Goal: Transaction & Acquisition: Download file/media

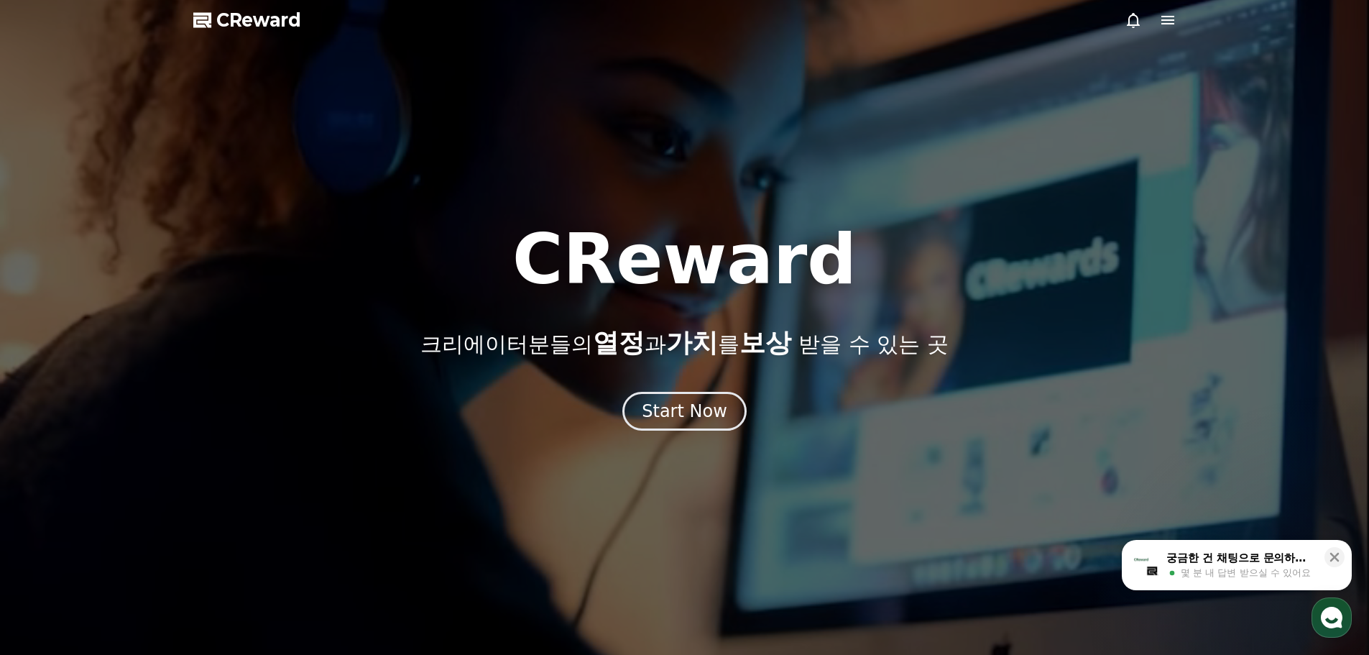
click at [1293, 569] on span "몇 분 내 답변 받으실 수 있어요" at bounding box center [1246, 572] width 130 height 13
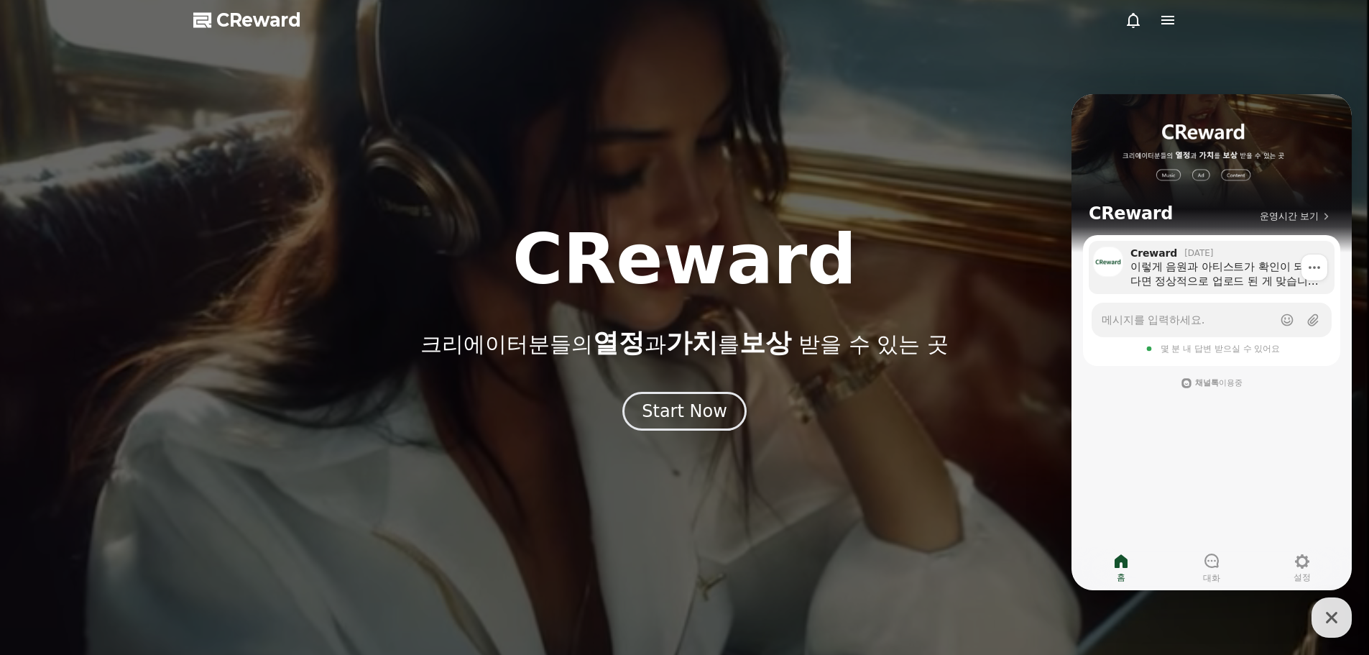
click at [1254, 285] on div "이렇게 음원과 아티스트가 확인이 되신다면 정상적으로 업로드 된 게 맞습니다. 간혹, 유튜브AI가 음원을 인식하는 과정에서 한국저작권협회로 인식…" at bounding box center [1228, 273] width 194 height 29
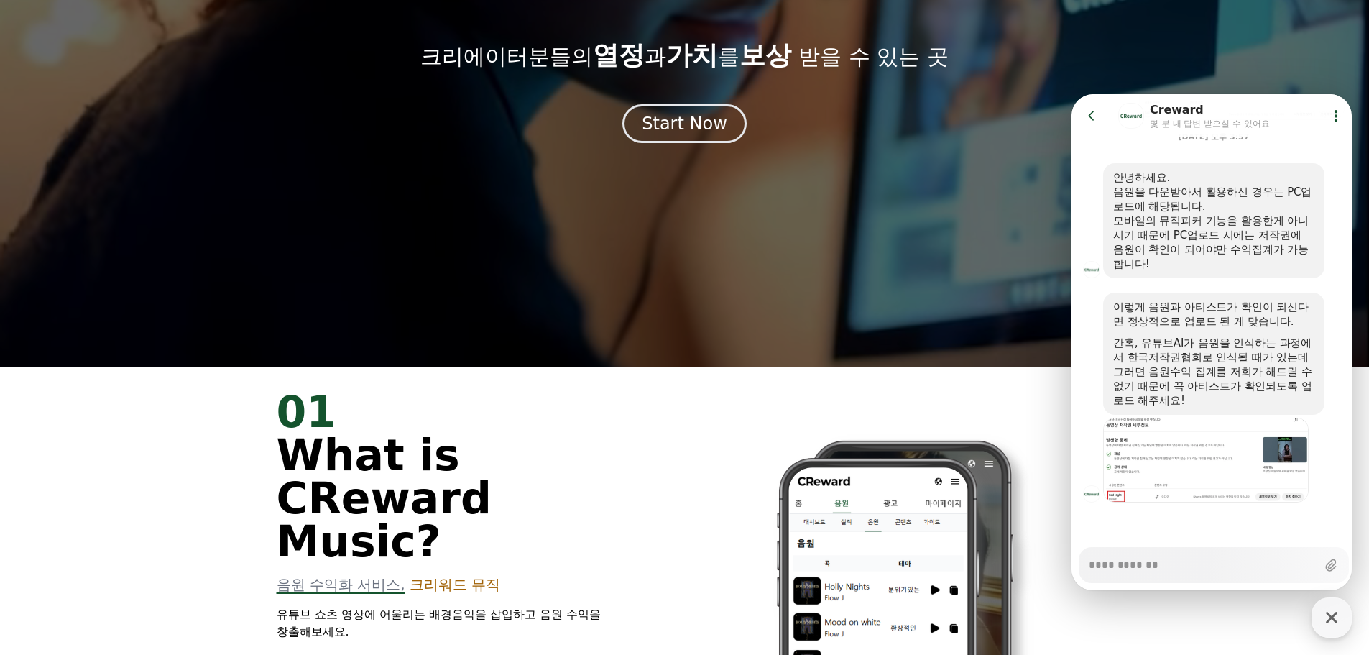
scroll to position [719, 0]
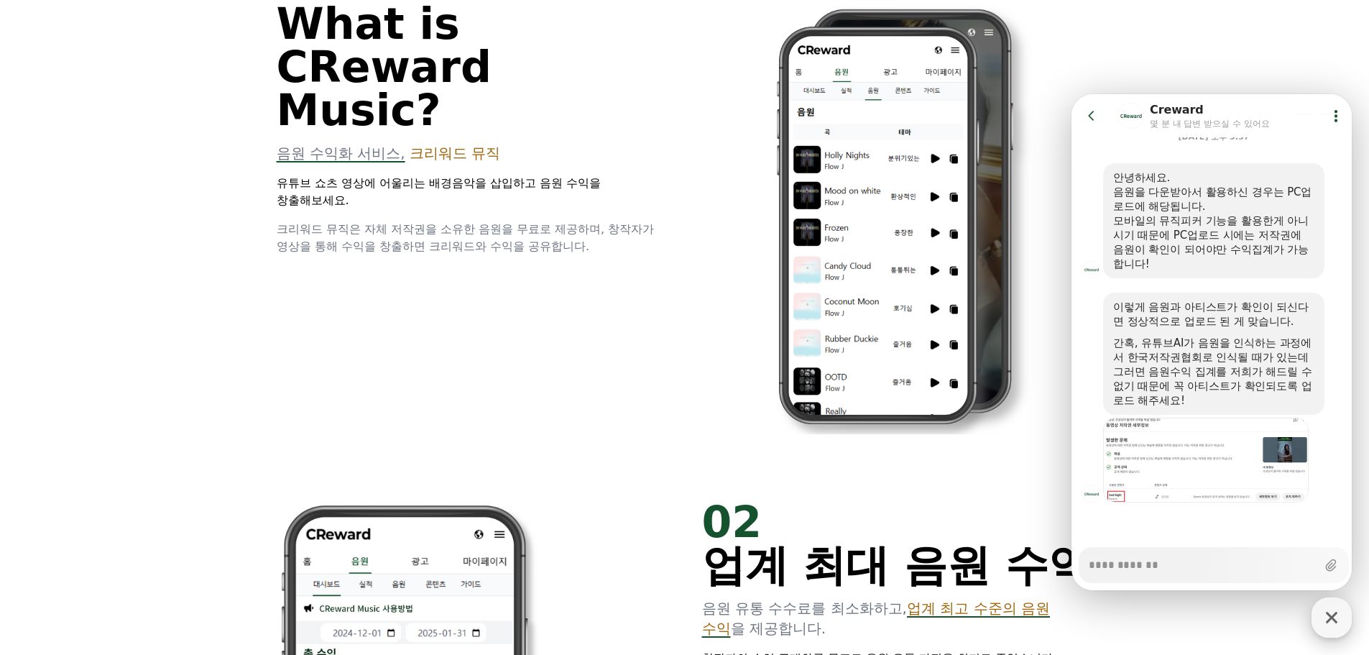
click at [1332, 621] on icon "button" at bounding box center [1332, 617] width 26 height 26
type textarea "*"
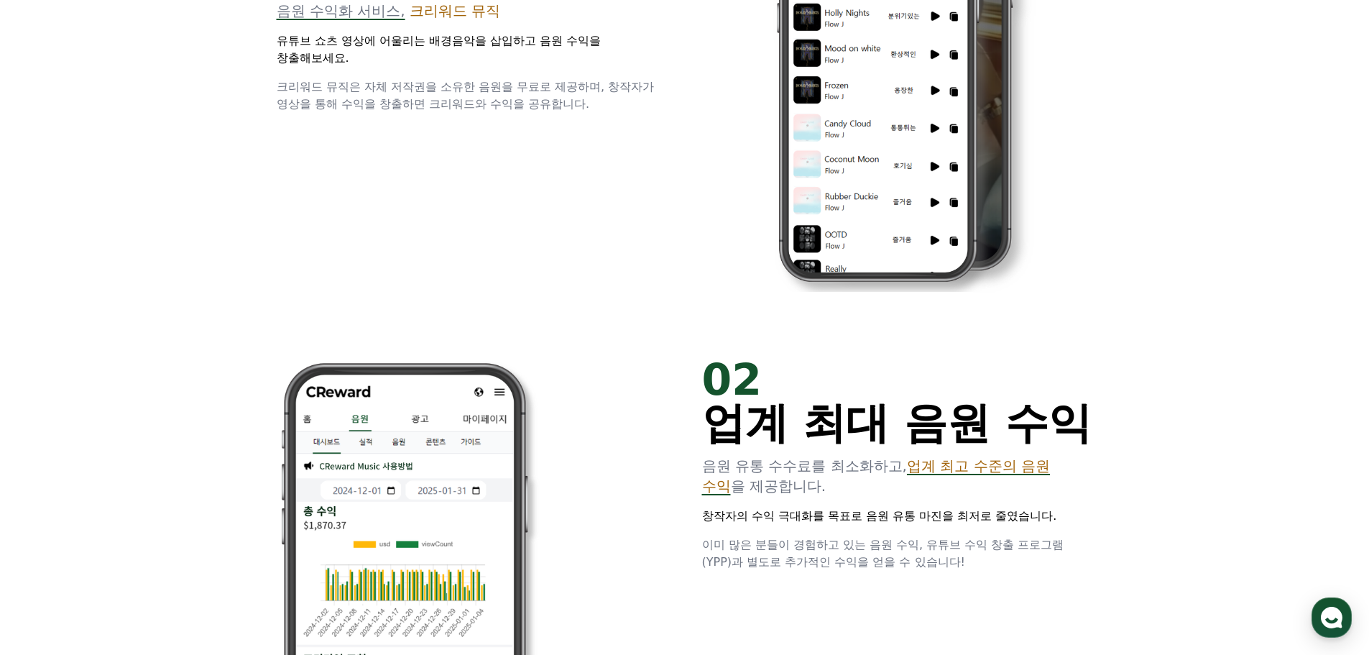
scroll to position [863, 0]
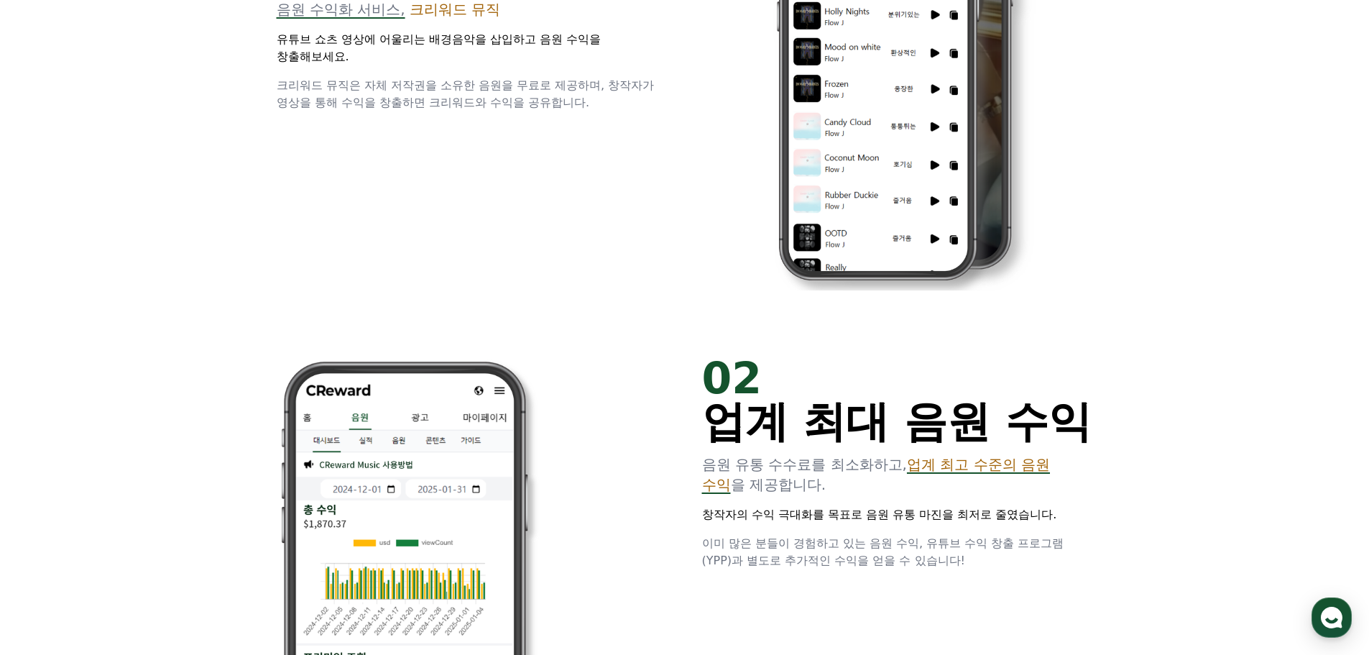
drag, startPoint x: 1284, startPoint y: 0, endPoint x: 1104, endPoint y: 52, distance: 187.7
click at [1104, 52] on div "01 What is CReward Music? 음원 수익화 서비스, 크리워드 뮤직 유튜브 쇼츠 영상에 어울리는 배경음악을 삽입하고 음원 수익을…" at bounding box center [685, 62] width 863 height 541
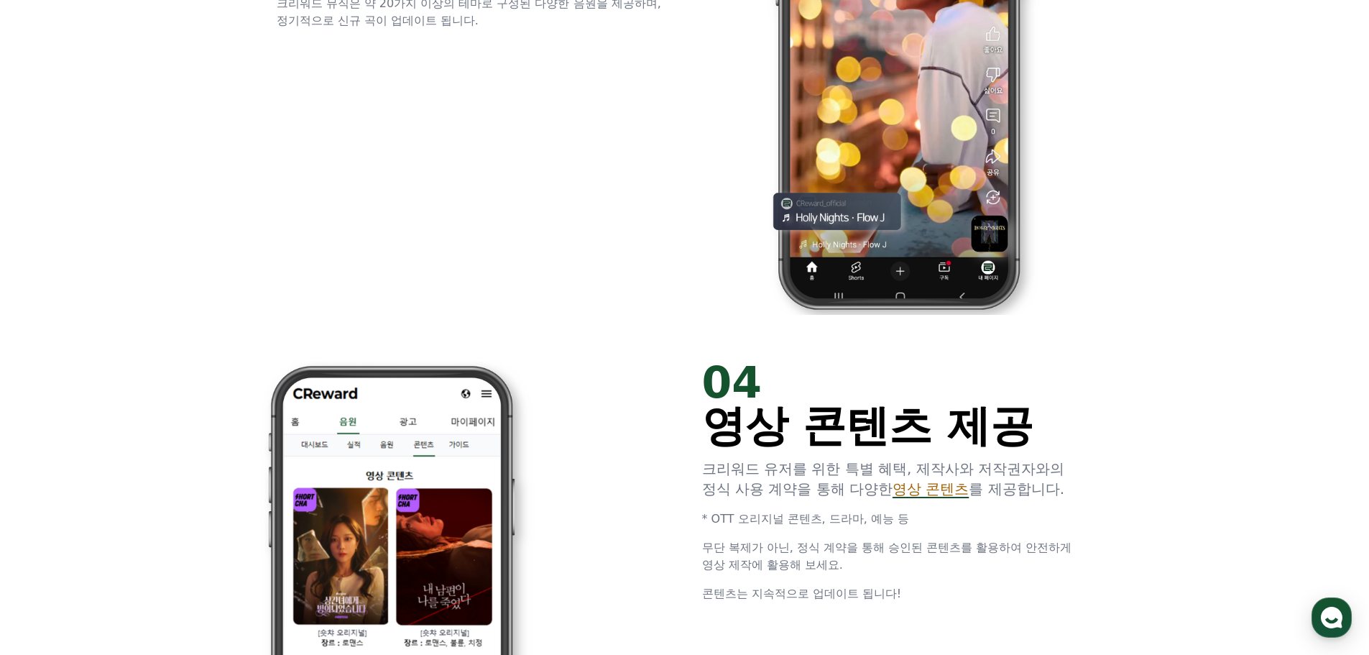
scroll to position [2803, 0]
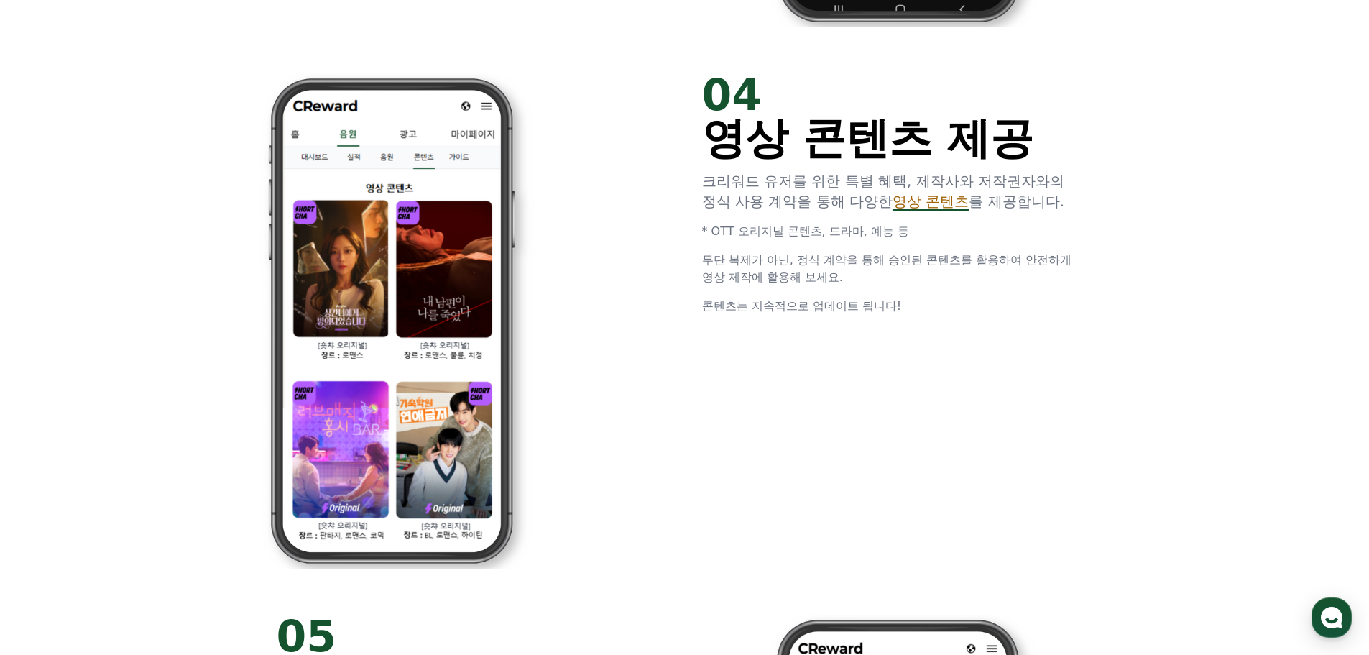
click at [940, 205] on span "영상 콘텐츠" at bounding box center [931, 201] width 76 height 17
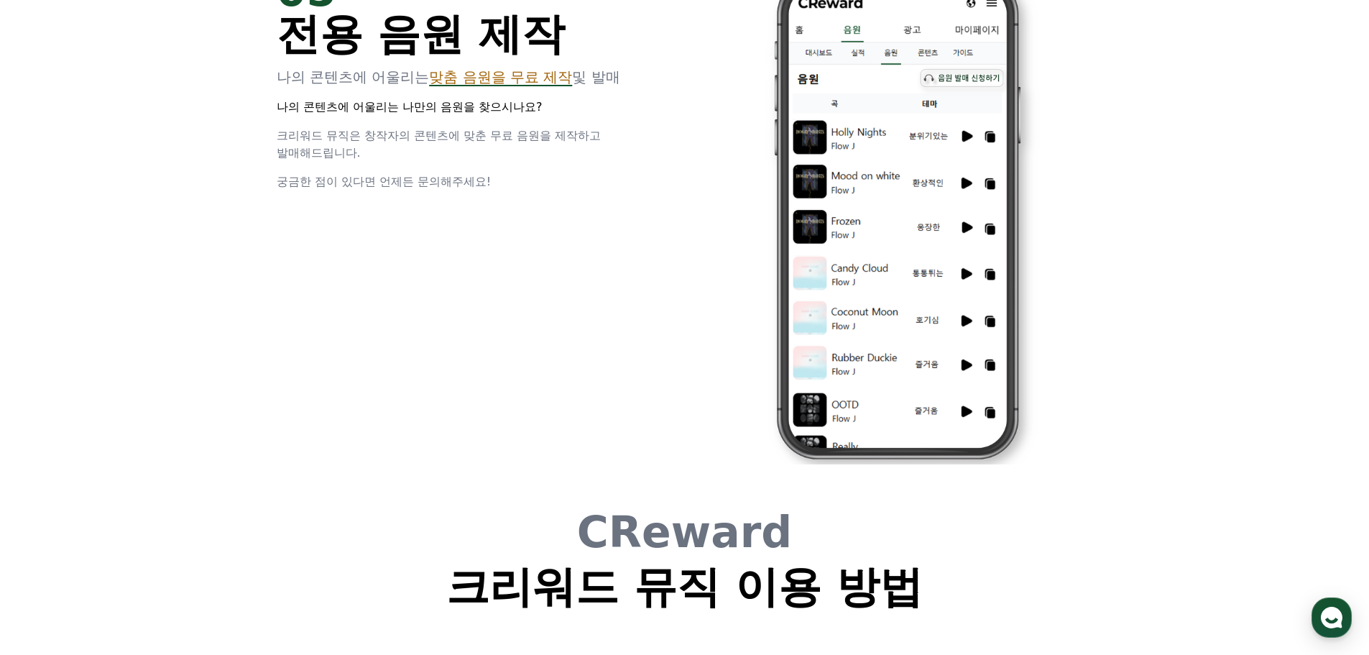
scroll to position [3450, 0]
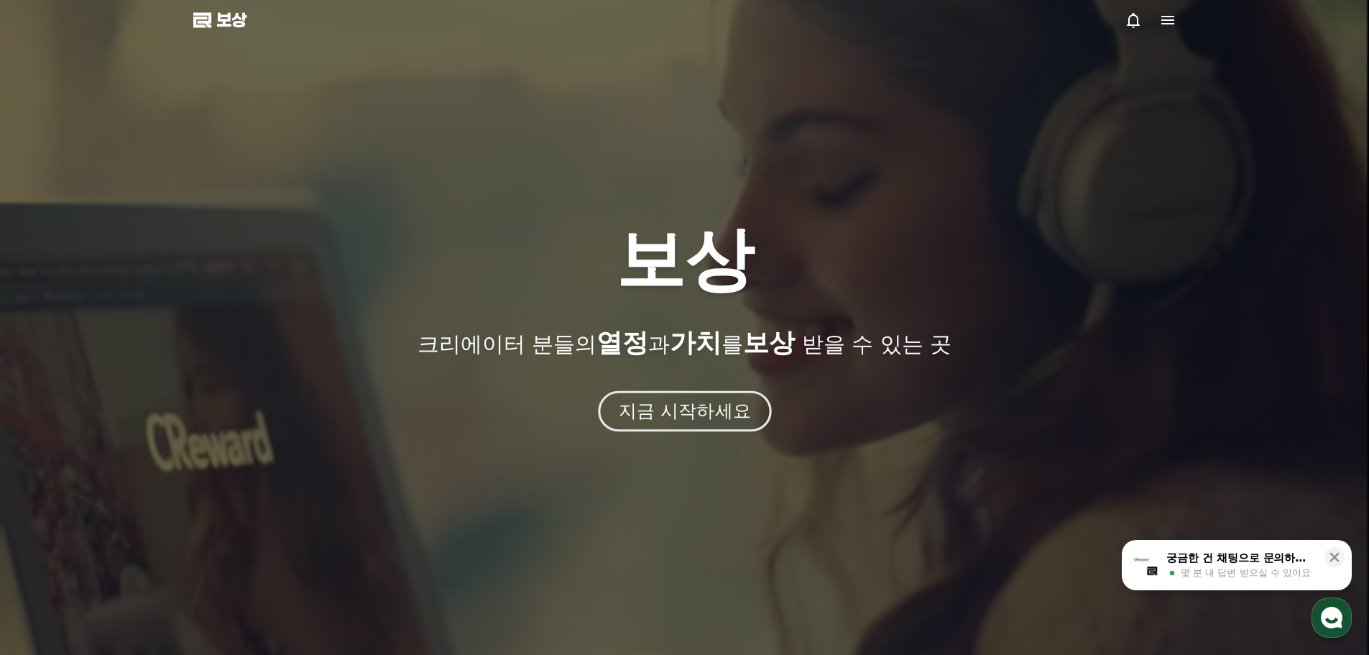
click at [691, 416] on font "지금 시작하세요" at bounding box center [684, 410] width 132 height 21
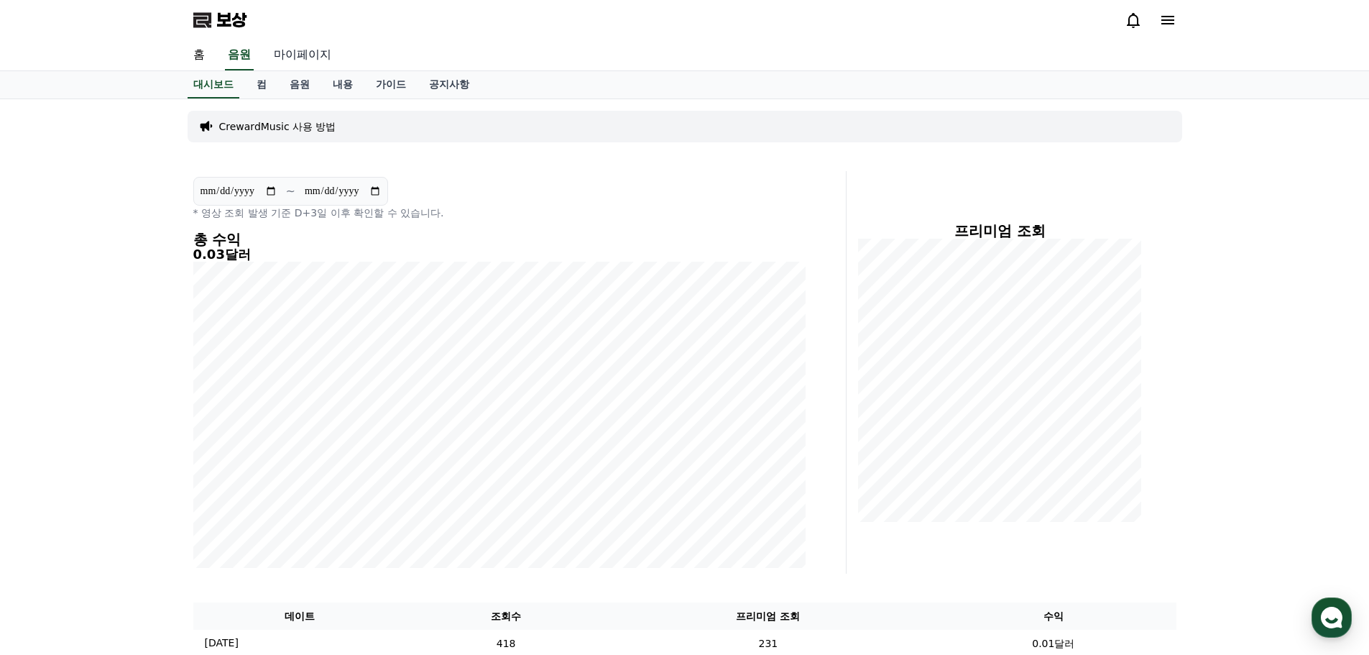
click at [315, 58] on font "마이페이지" at bounding box center [303, 54] width 58 height 14
select select "**********"
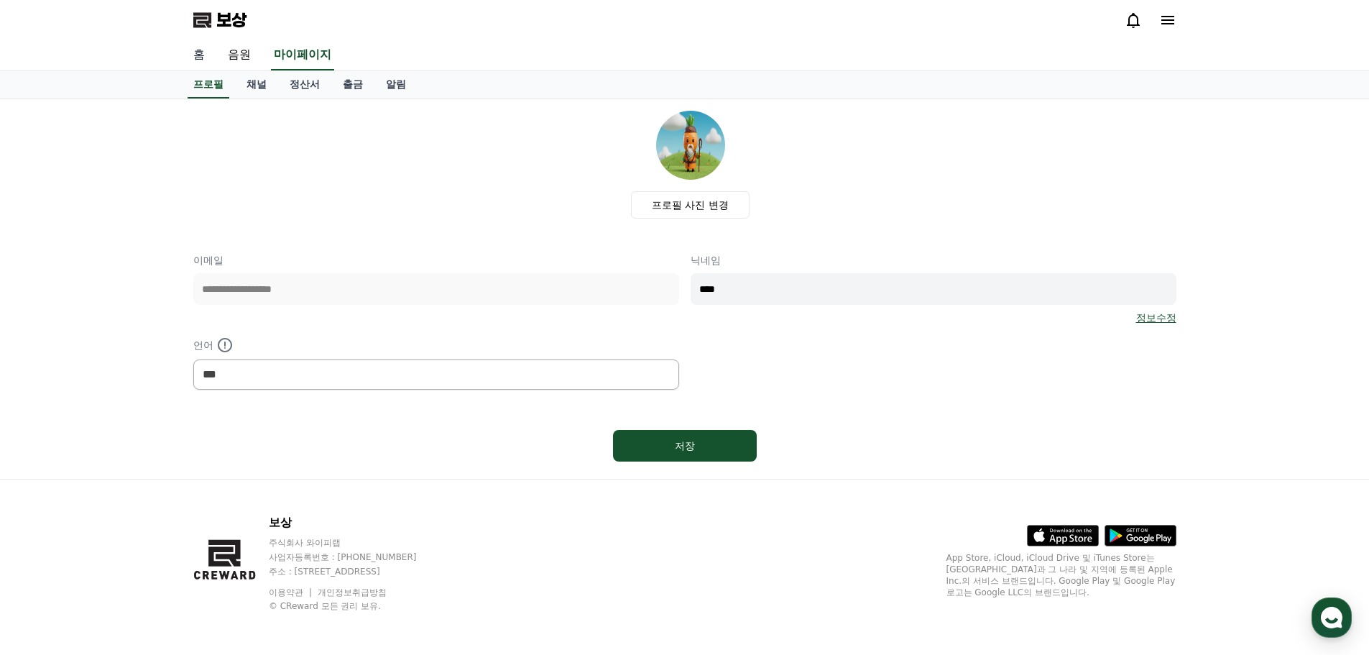
click at [198, 54] on font "홈" at bounding box center [199, 54] width 12 height 14
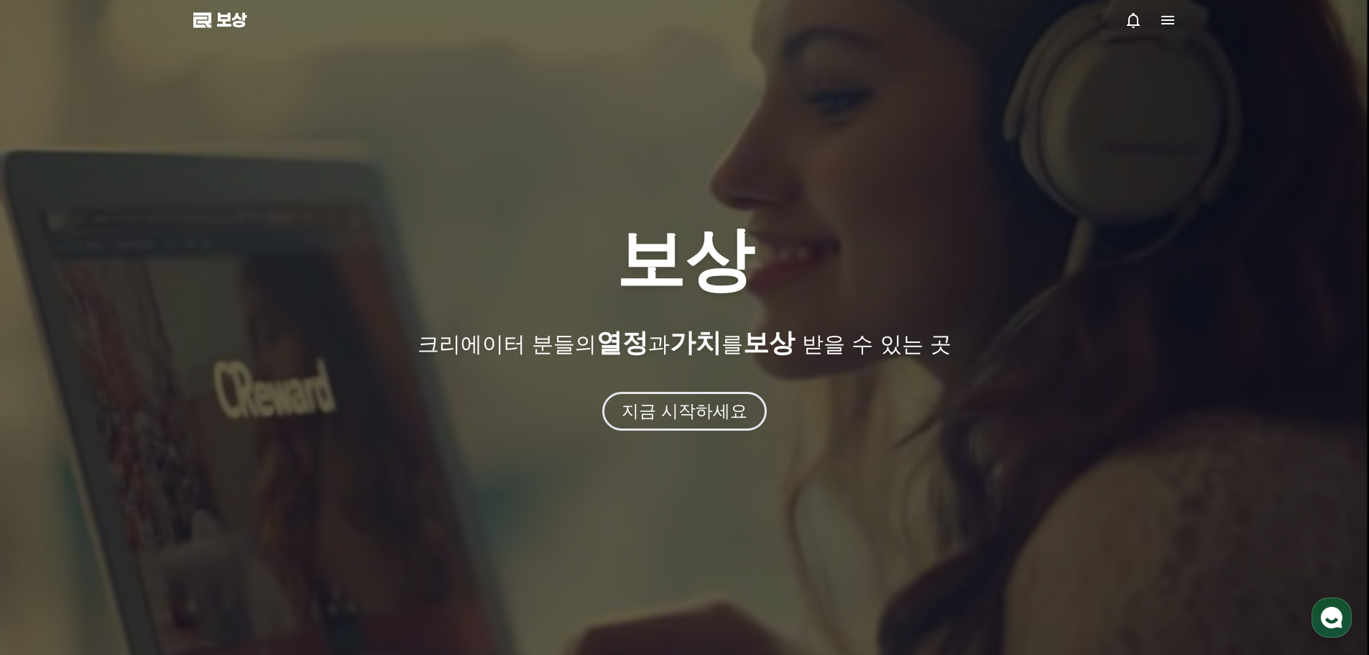
click at [1166, 22] on icon at bounding box center [1167, 20] width 17 height 17
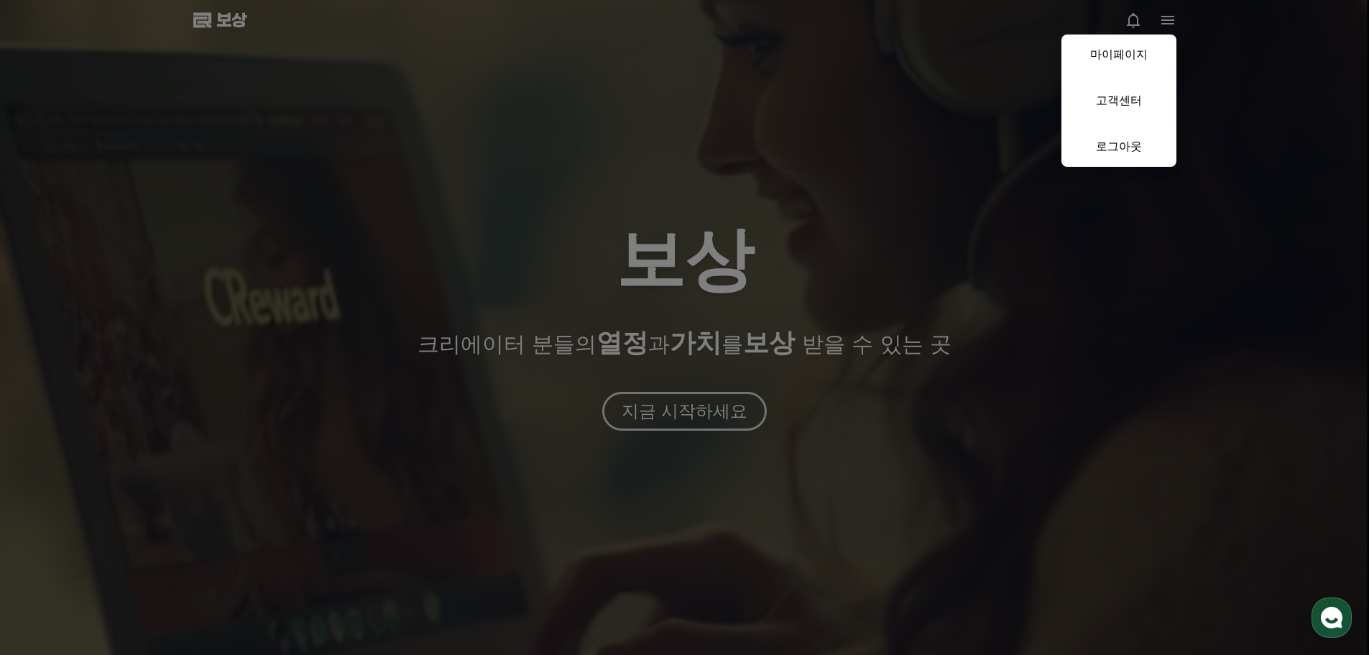
click at [691, 419] on button "닫다" at bounding box center [684, 327] width 1369 height 655
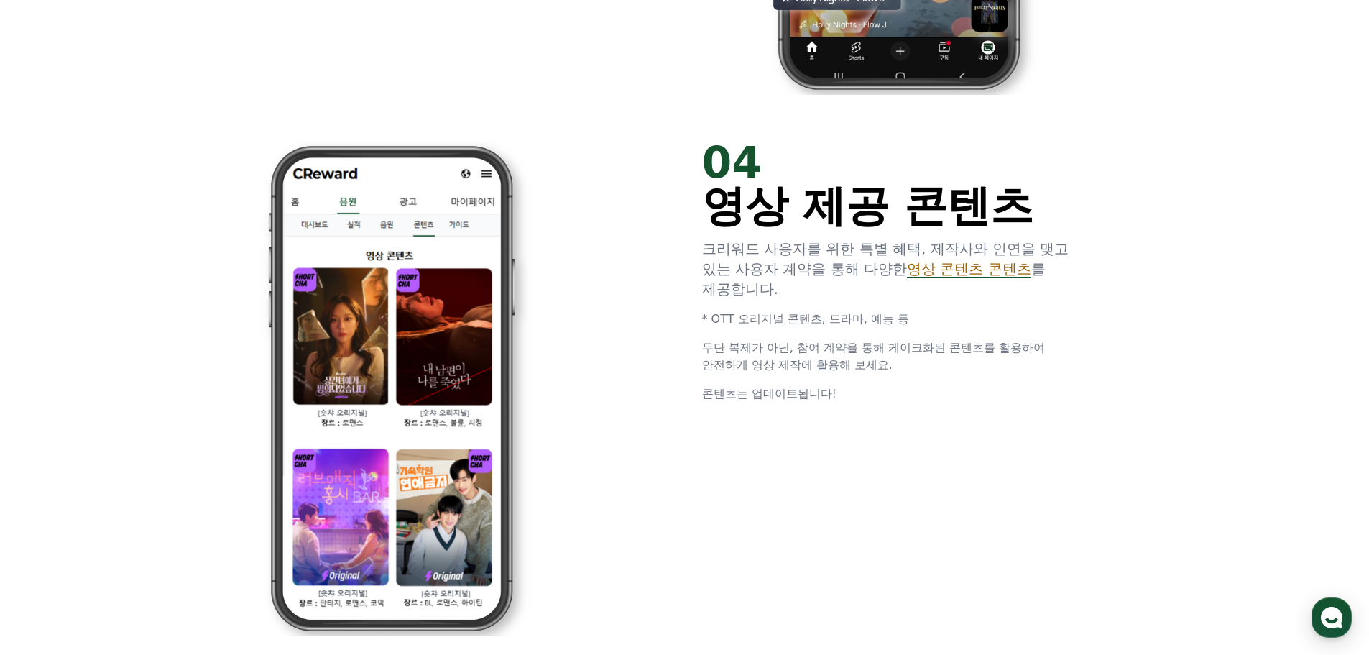
scroll to position [2731, 0]
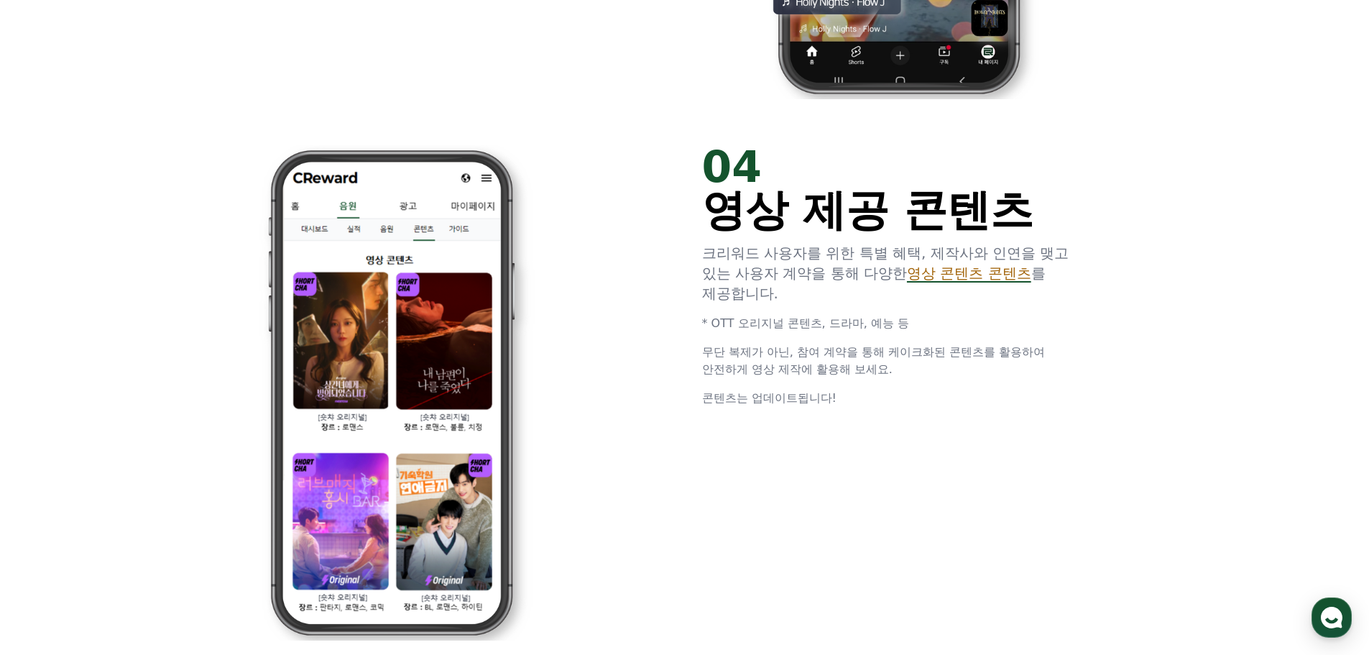
click at [983, 276] on font "영상 콘텐츠 콘텐츠" at bounding box center [969, 273] width 124 height 17
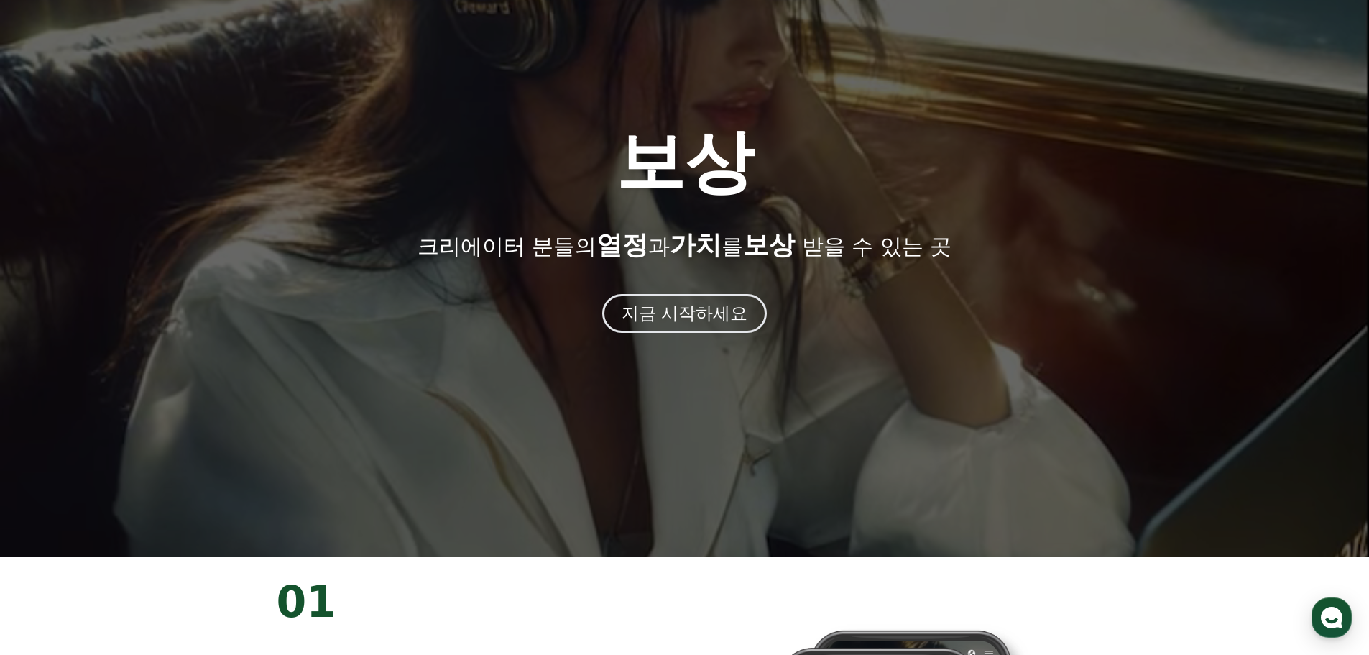
scroll to position [0, 0]
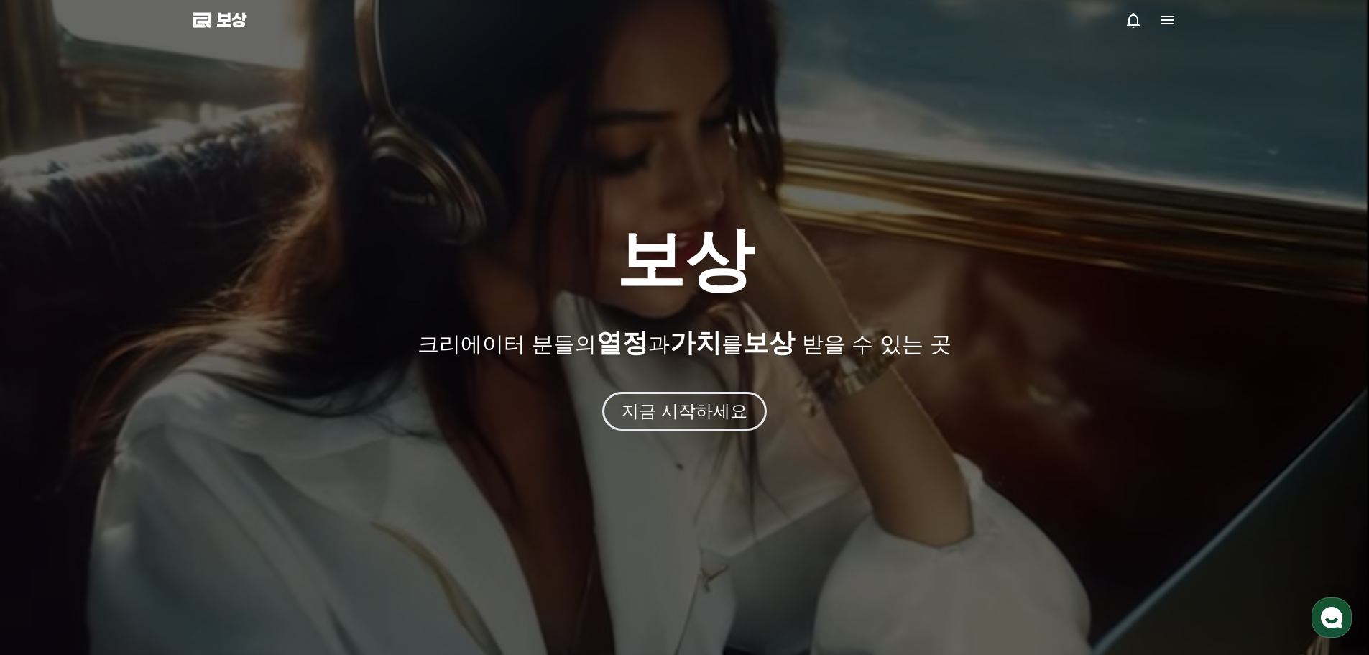
click at [1167, 25] on icon at bounding box center [1167, 20] width 17 height 17
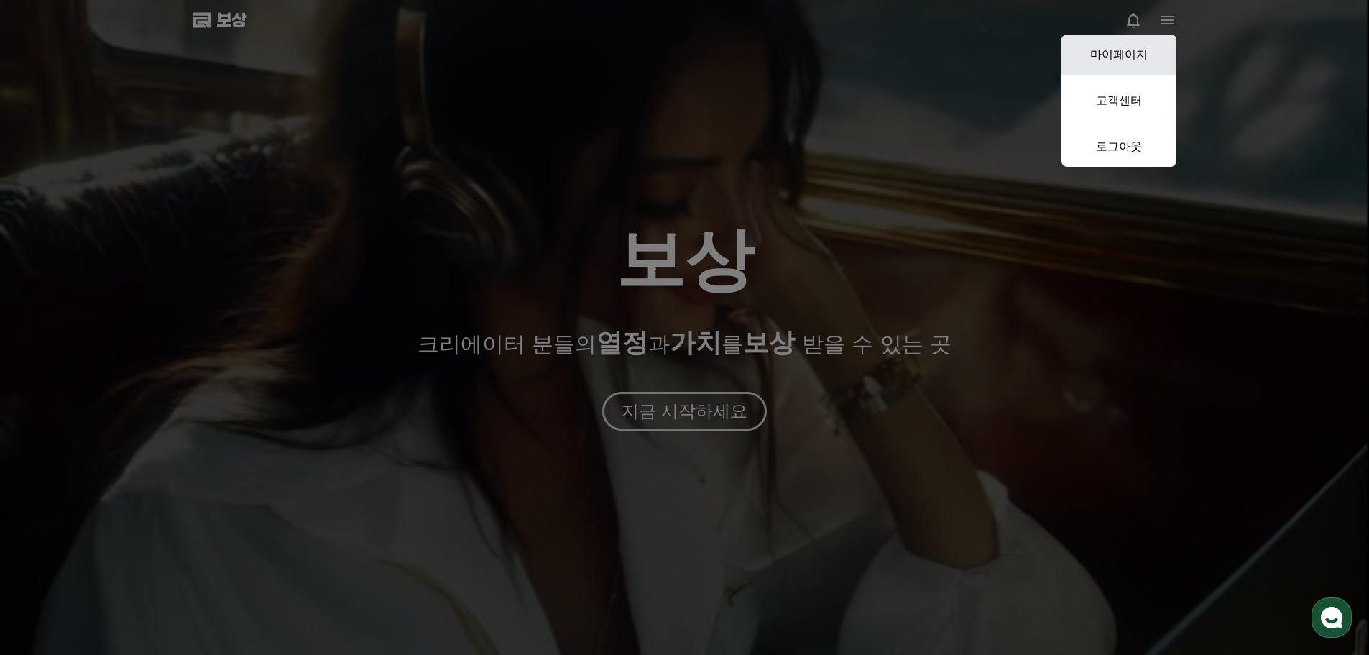
click at [1131, 52] on font "마이페이지" at bounding box center [1119, 54] width 58 height 14
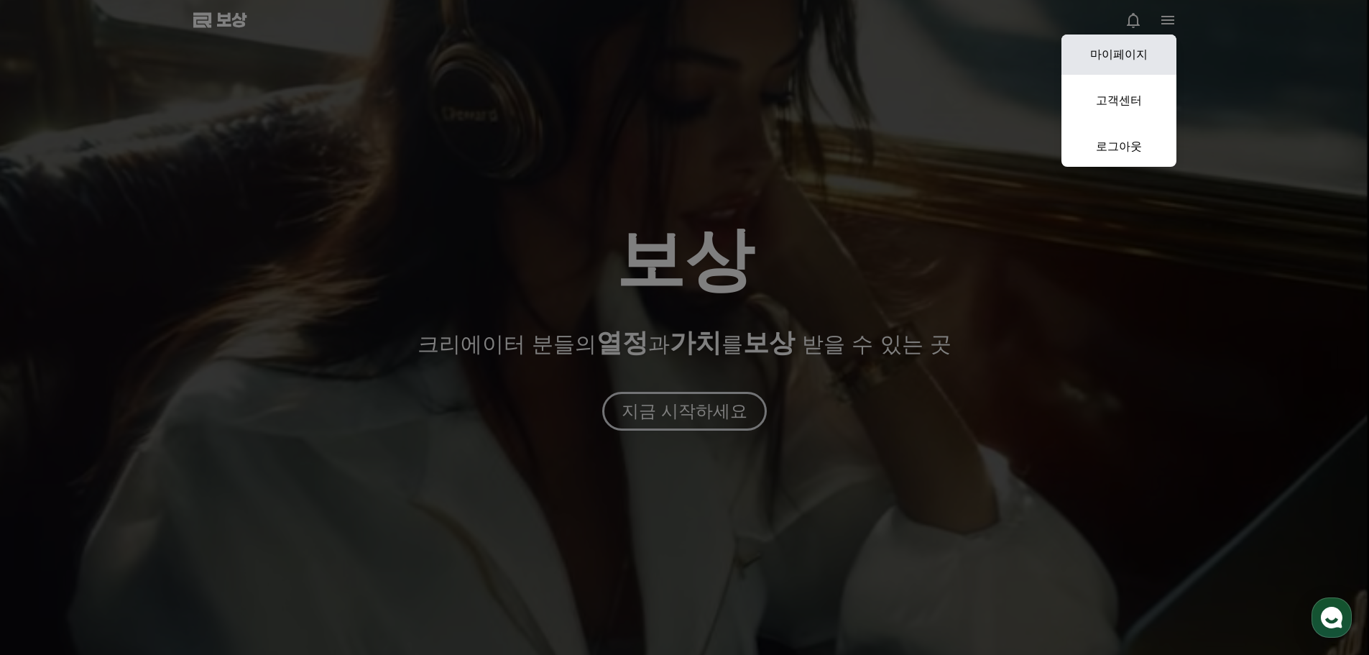
select select "**********"
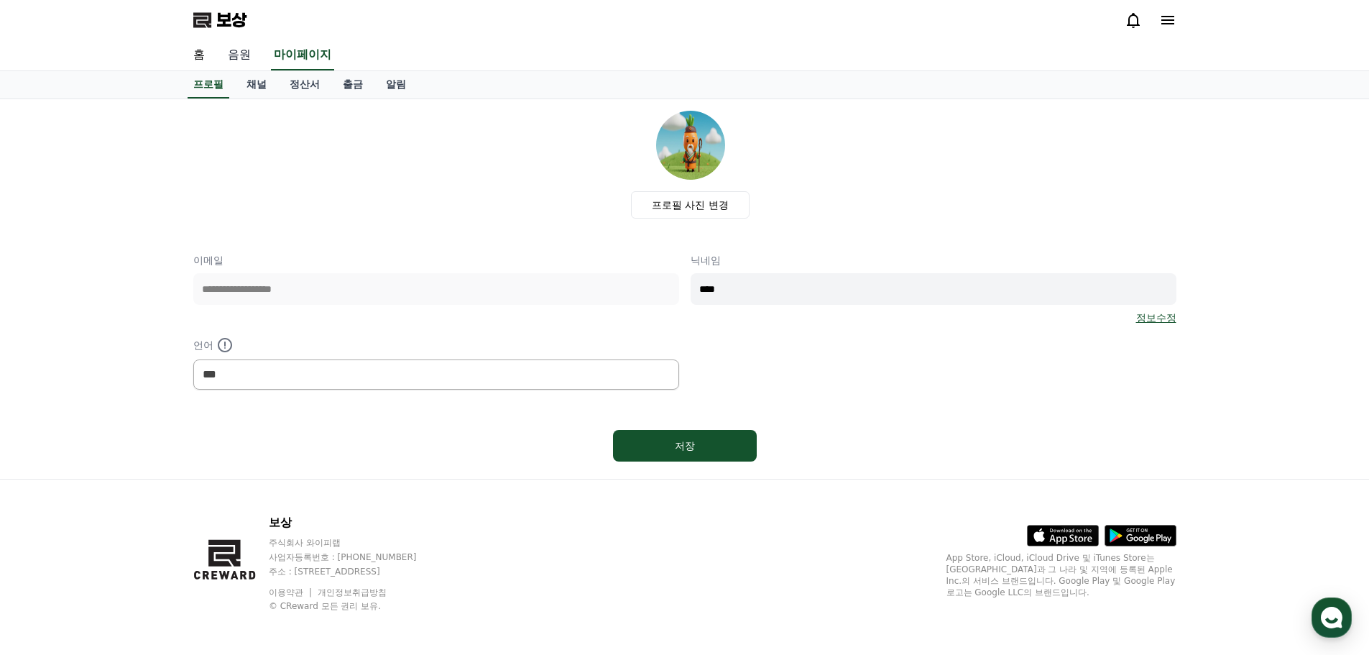
click at [245, 52] on font "음원" at bounding box center [239, 54] width 23 height 14
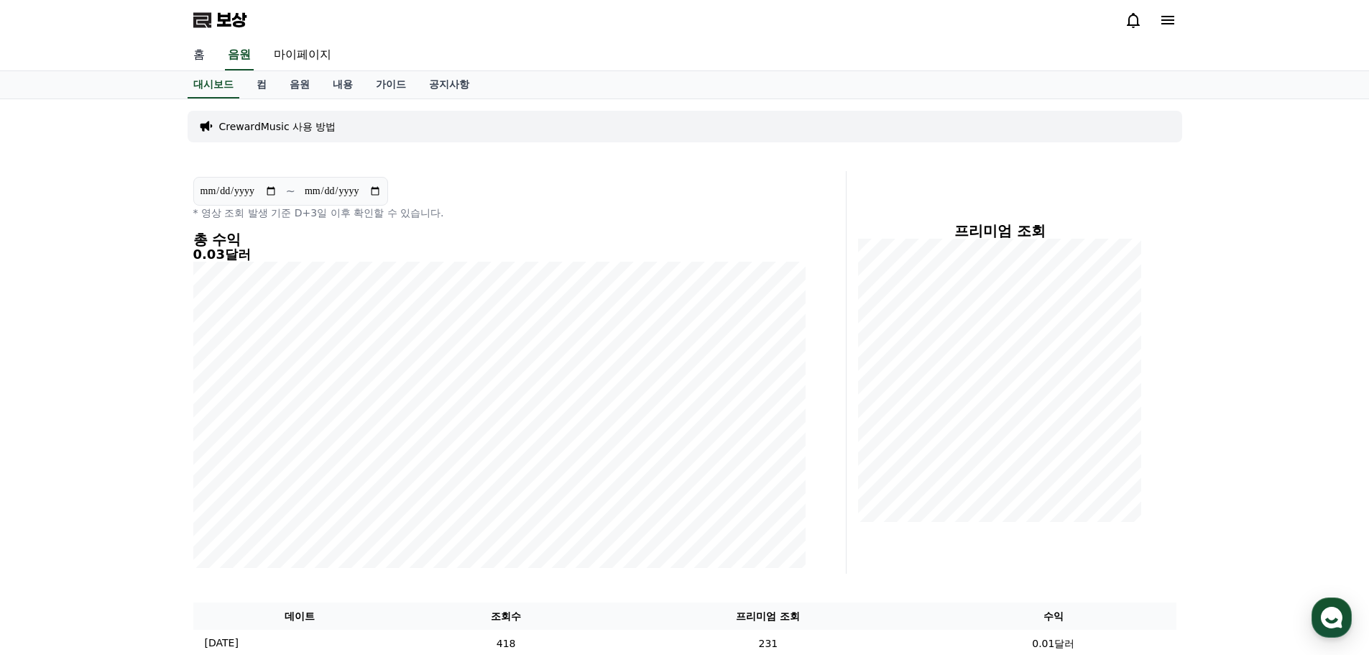
click at [203, 55] on font "홈" at bounding box center [199, 54] width 12 height 14
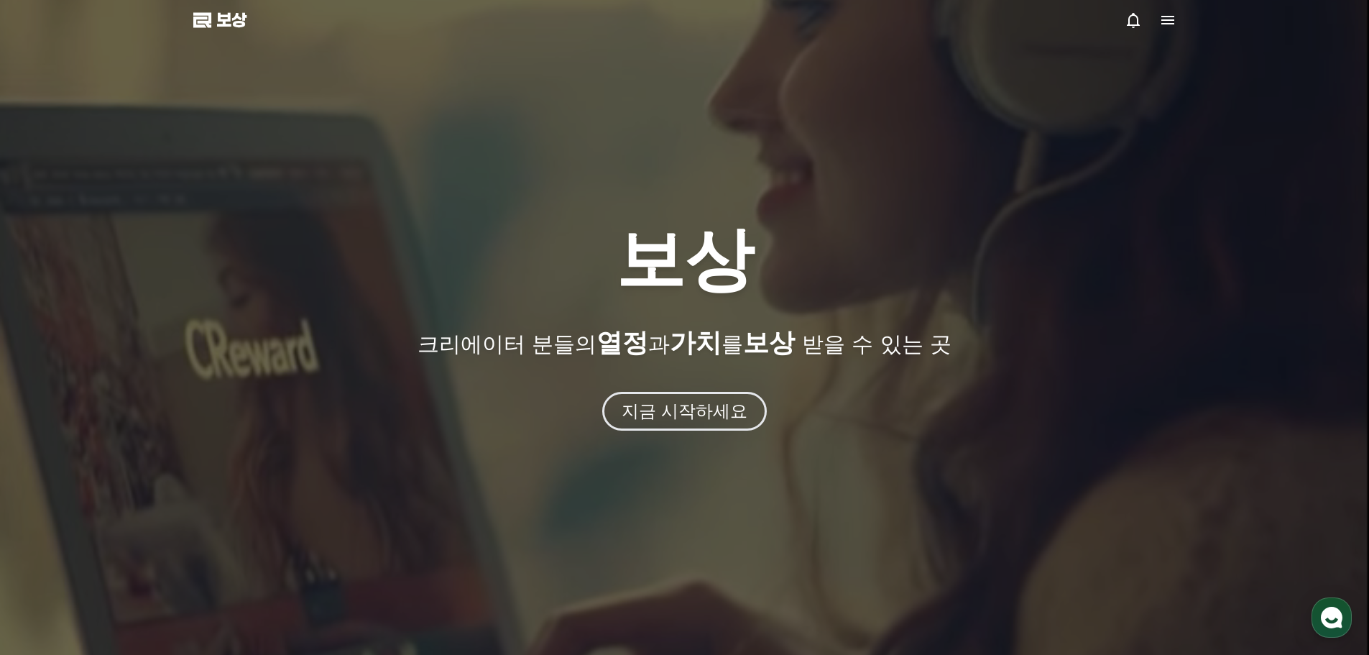
click at [1176, 22] on icon at bounding box center [1167, 20] width 17 height 17
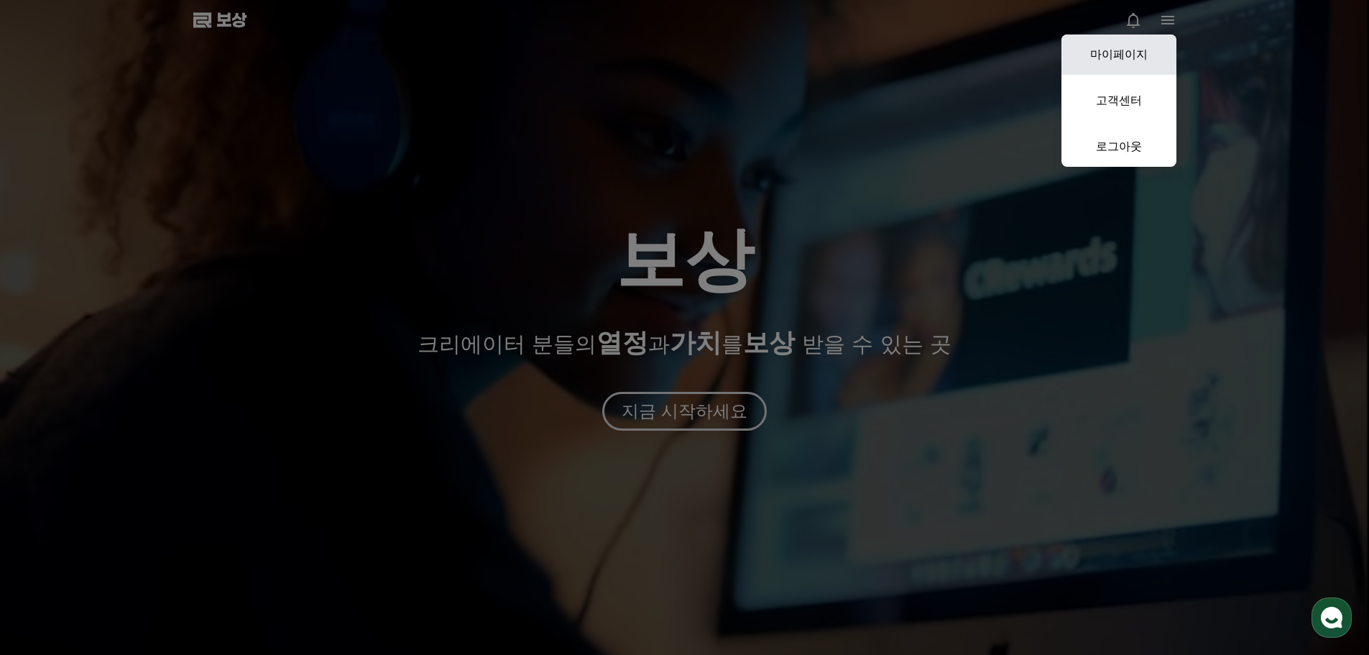
click at [1127, 60] on font "마이페이지" at bounding box center [1119, 54] width 58 height 14
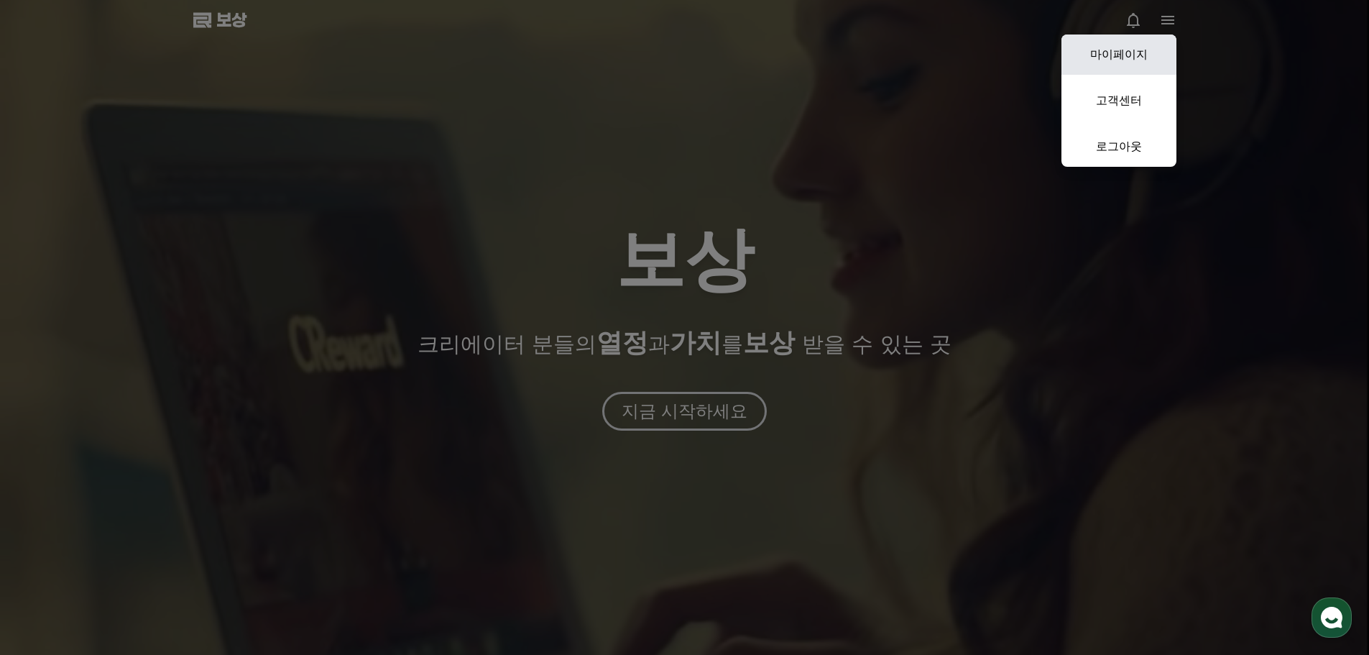
select select "**********"
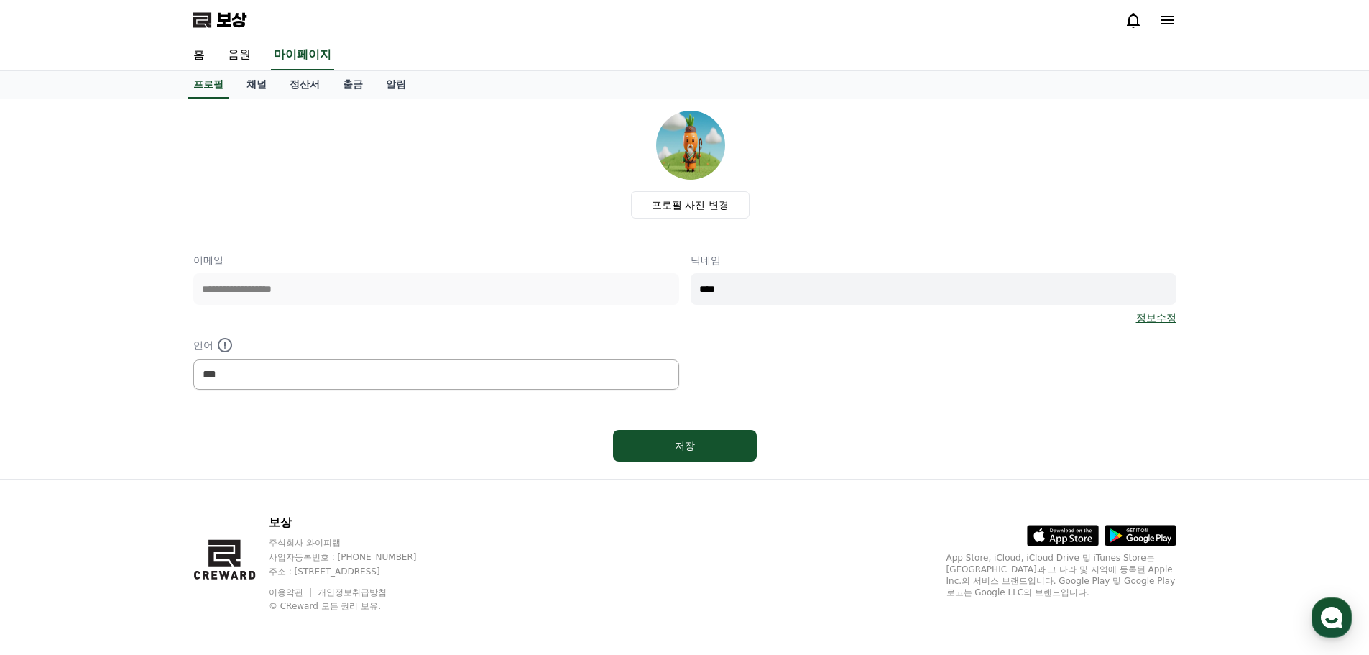
click at [812, 295] on input "****" at bounding box center [934, 289] width 486 height 32
click at [1161, 19] on icon at bounding box center [1167, 20] width 17 height 17
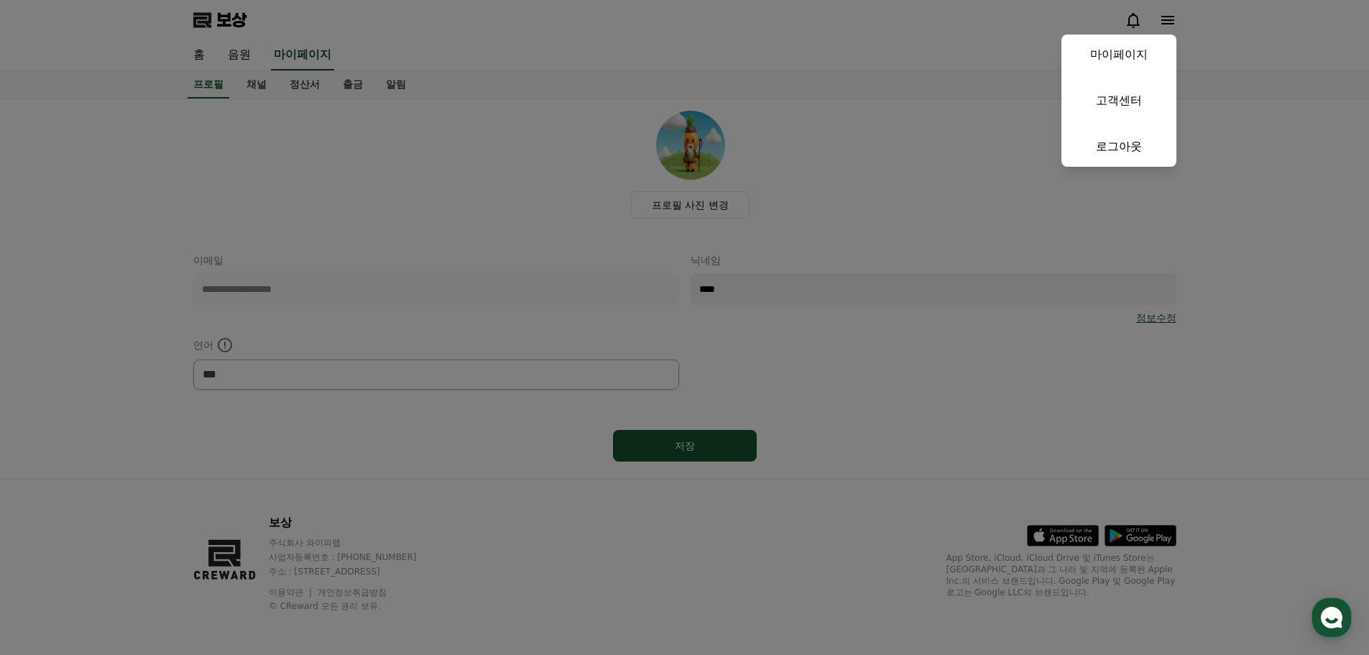
click at [914, 163] on button "닫다" at bounding box center [684, 327] width 1369 height 655
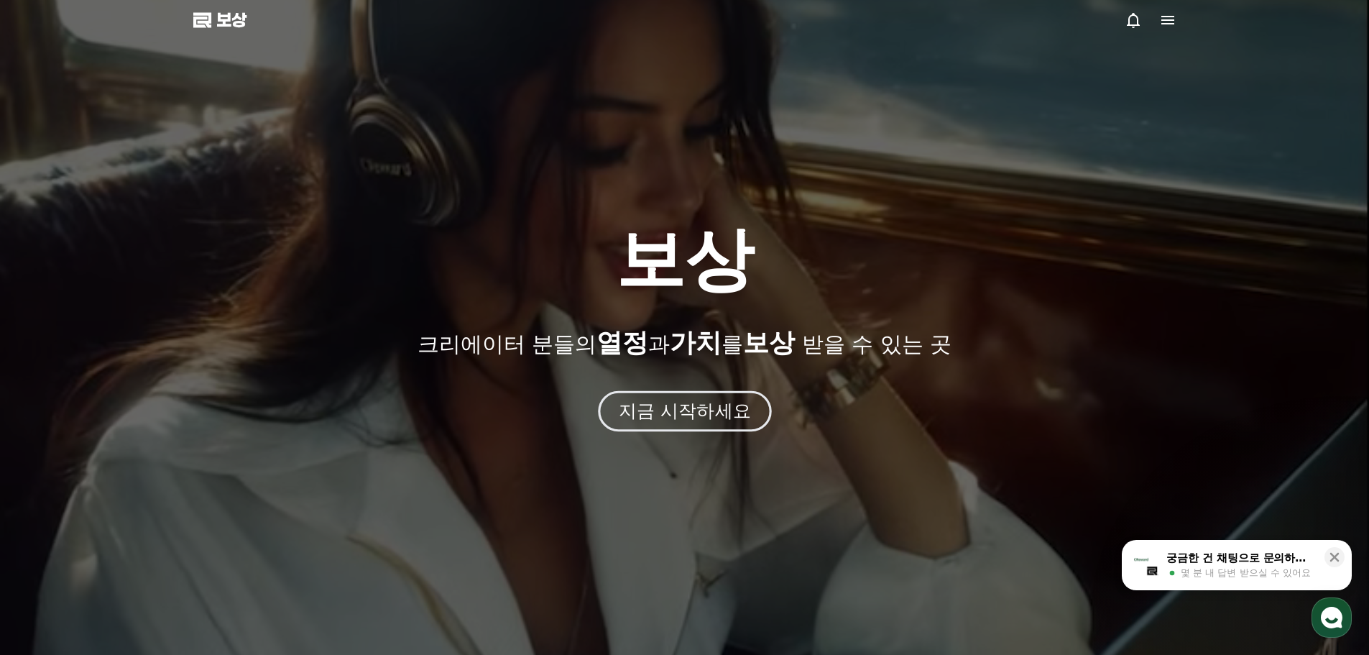
click at [687, 419] on font "지금 시작하세요" at bounding box center [684, 410] width 132 height 21
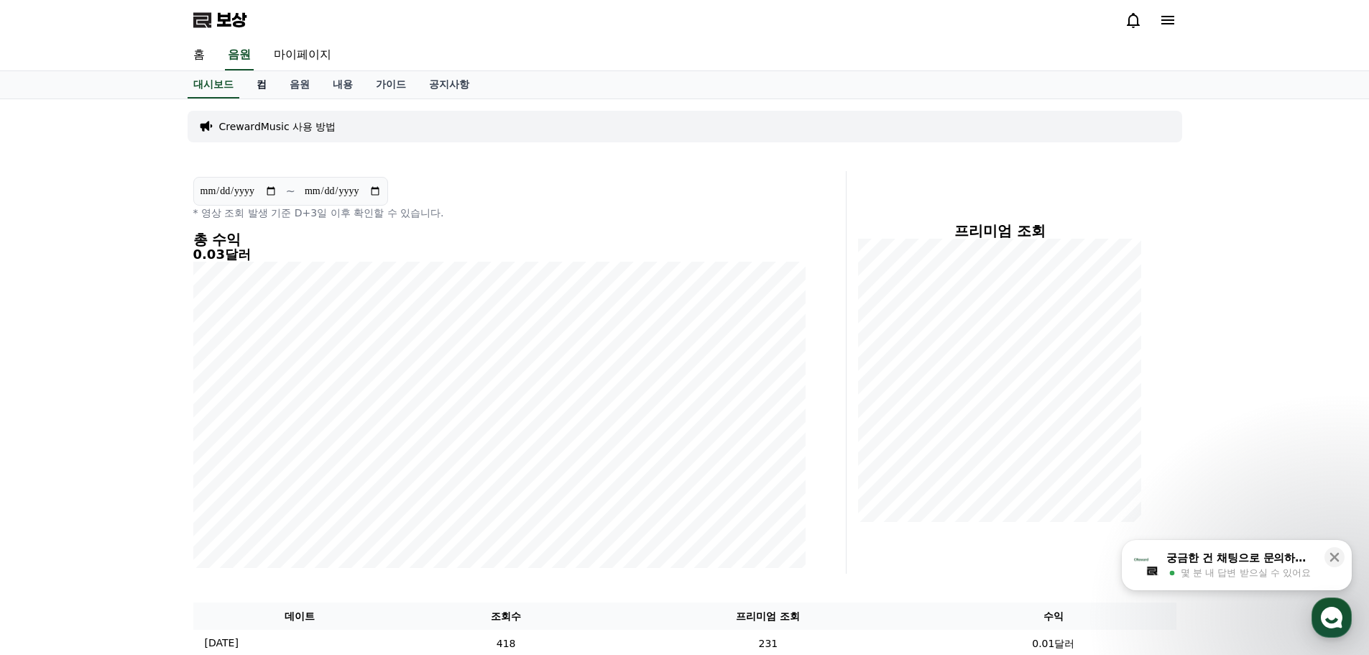
click at [264, 86] on font "컴" at bounding box center [262, 84] width 10 height 12
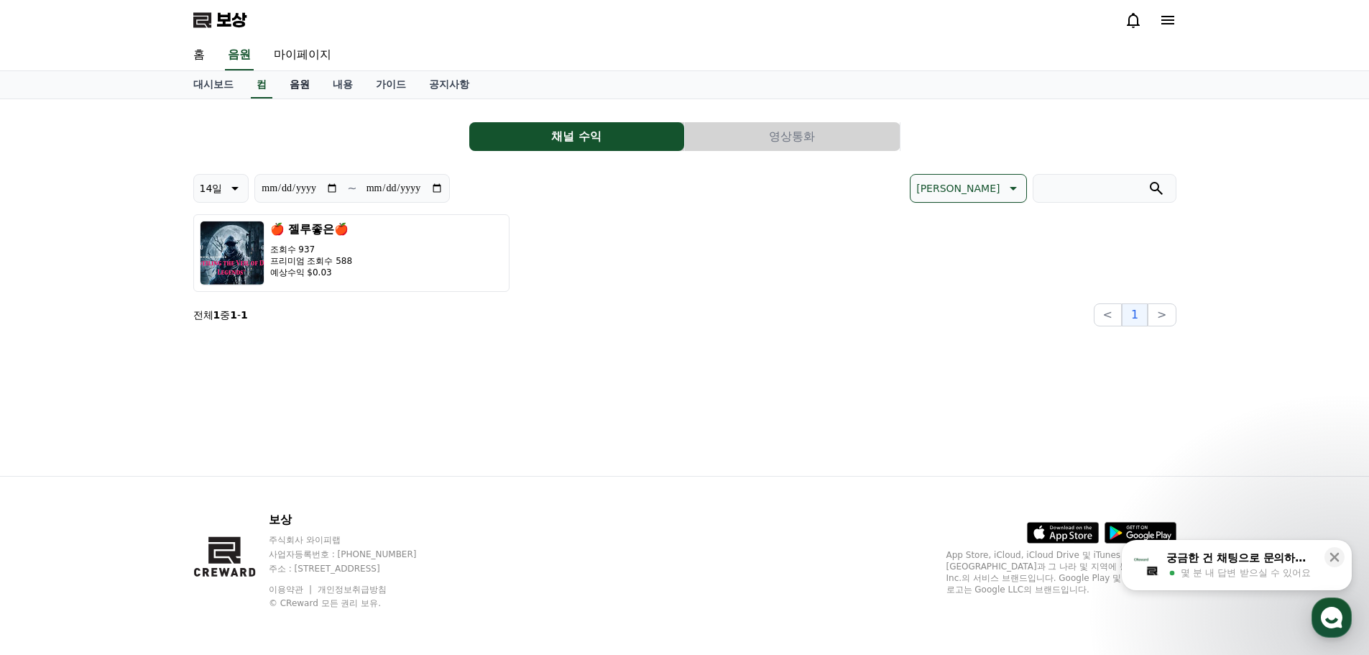
click at [303, 83] on font "음원" at bounding box center [300, 84] width 20 height 12
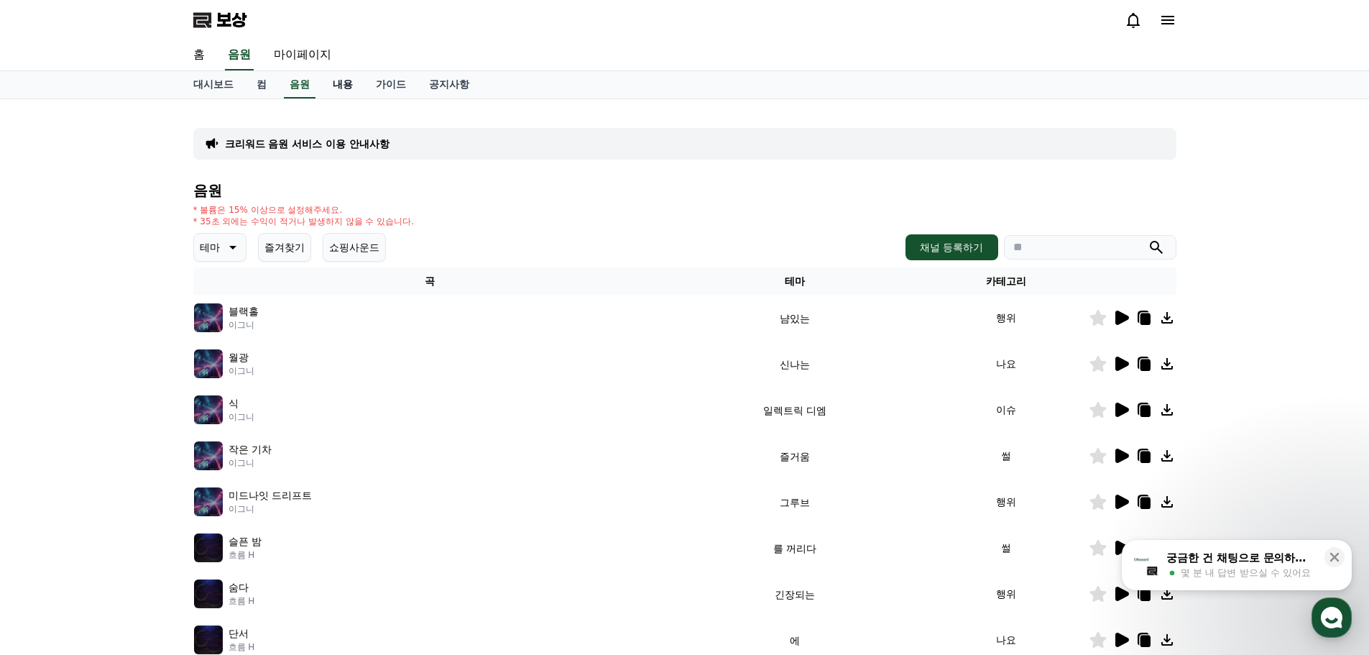
click at [346, 86] on font "내용" at bounding box center [343, 84] width 20 height 12
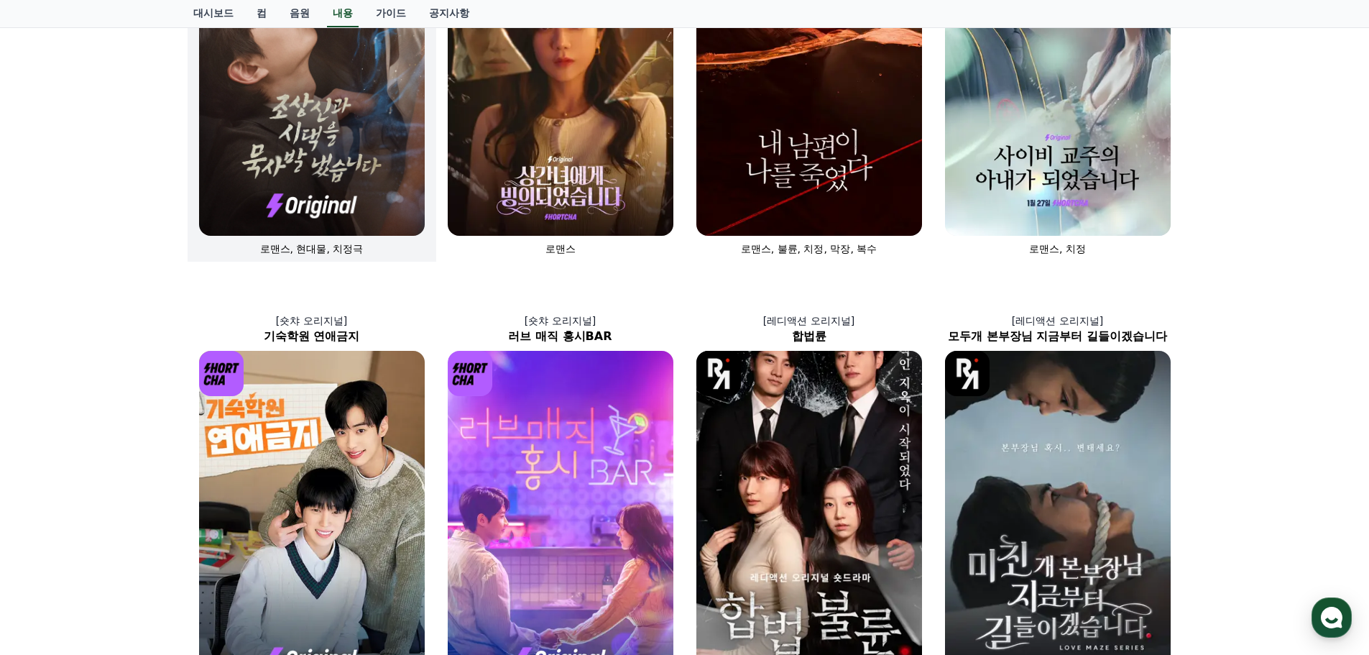
scroll to position [144, 0]
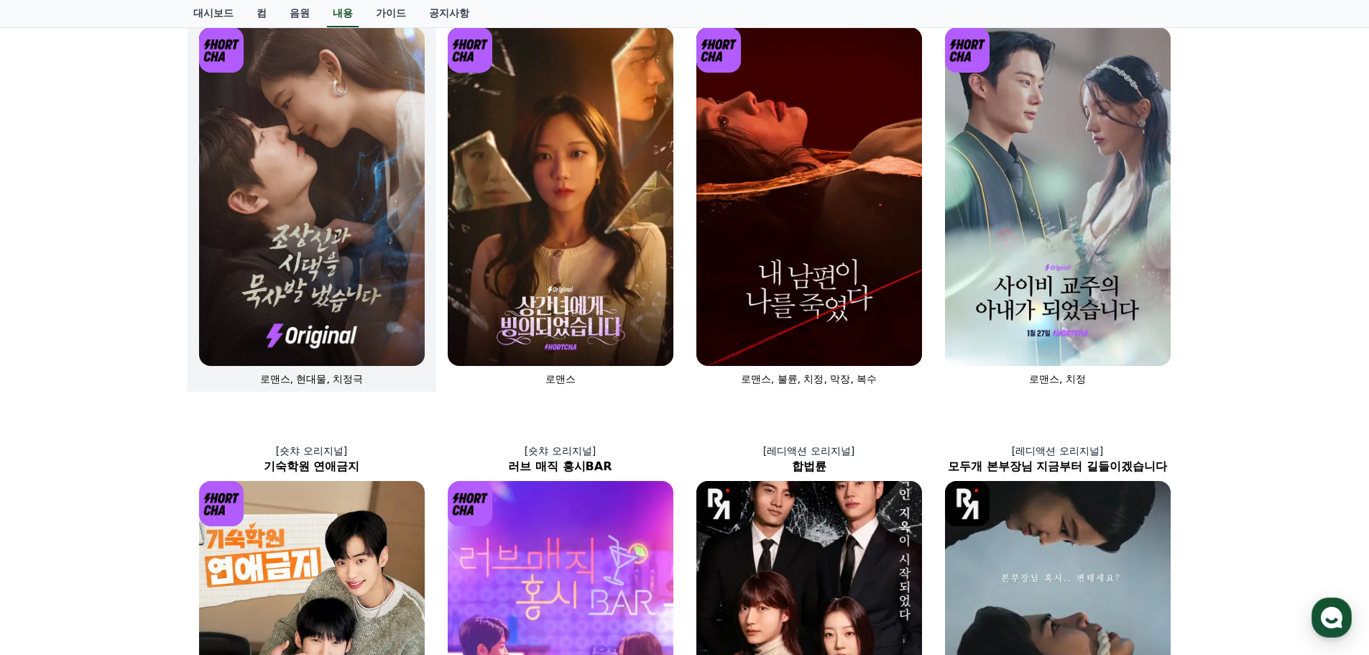
click at [344, 196] on img at bounding box center [312, 196] width 226 height 339
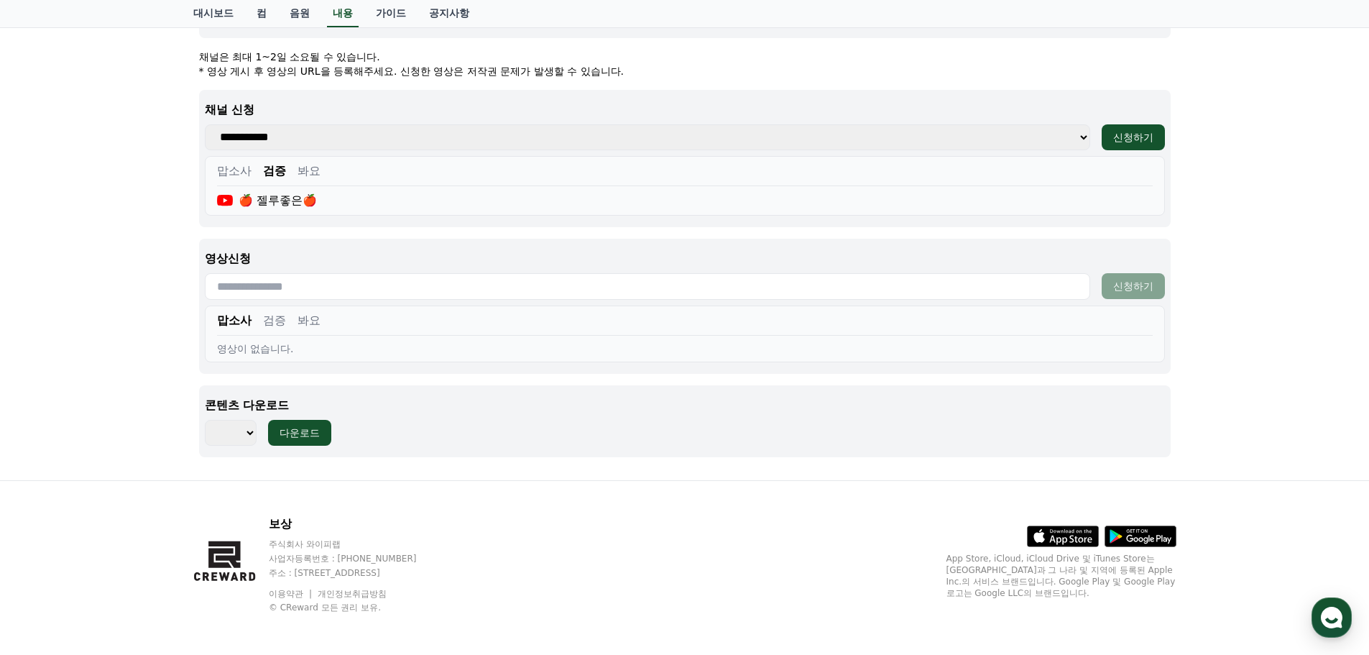
scroll to position [578, 0]
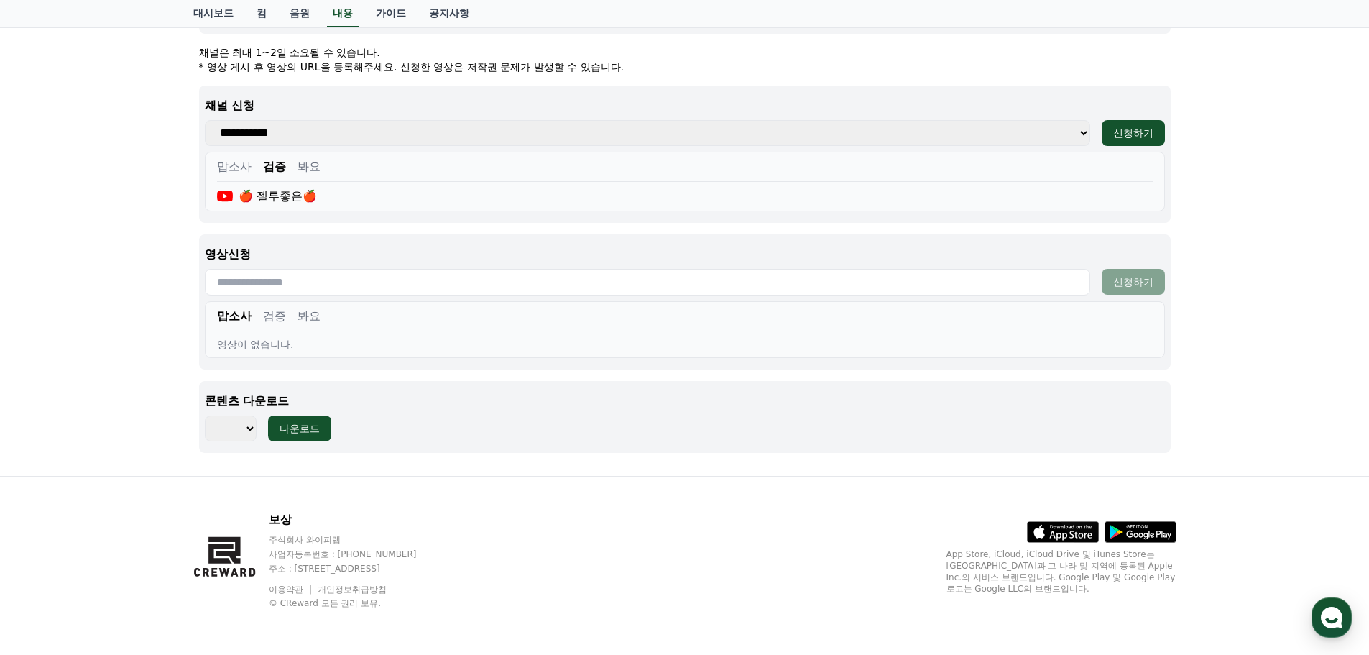
click at [308, 317] on font "봐요" at bounding box center [309, 316] width 23 height 14
click at [235, 318] on font "맙소사" at bounding box center [234, 316] width 35 height 14
click at [245, 428] on select "*** *** *** *** *** *** *** *** *** *** *** *** *** *** *** *** *** *** *** ***…" at bounding box center [231, 428] width 52 height 26
select select "**********"
click at [205, 415] on select "*** *** *** *** *** *** *** *** *** *** *** *** *** *** *** *** *** *** *** ***…" at bounding box center [231, 428] width 52 height 26
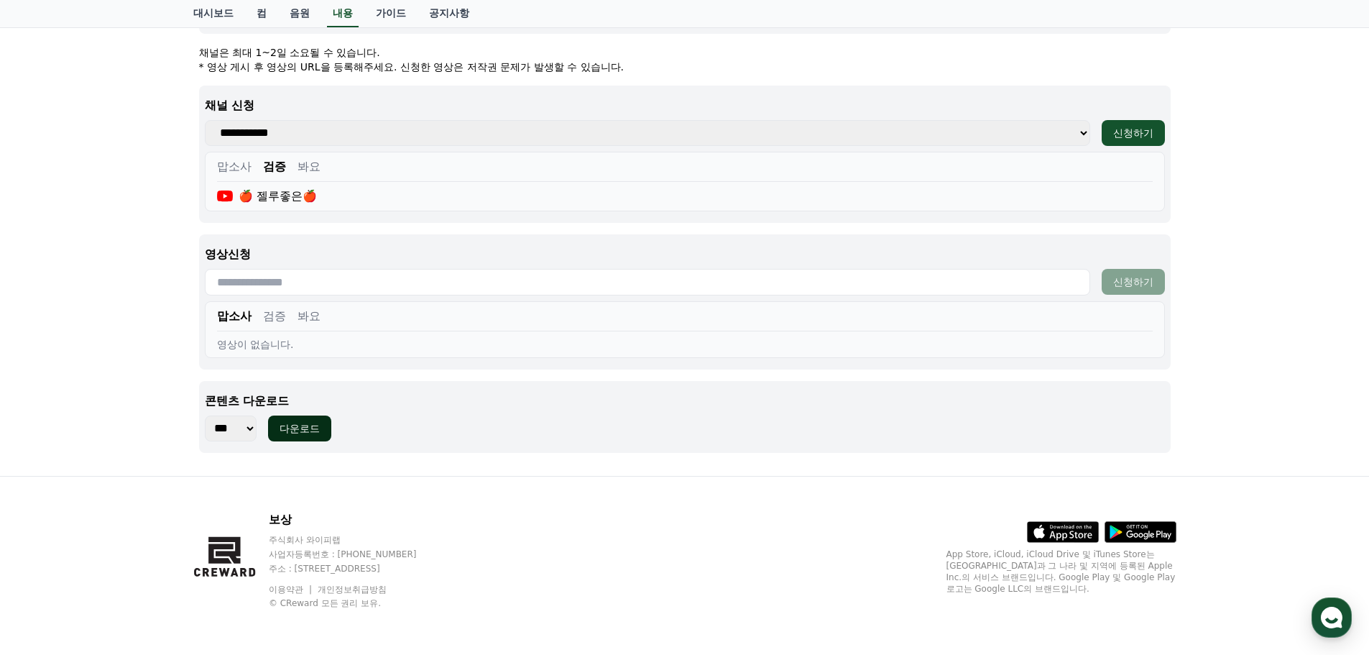
click at [296, 428] on font "다운로드" at bounding box center [300, 429] width 40 height 12
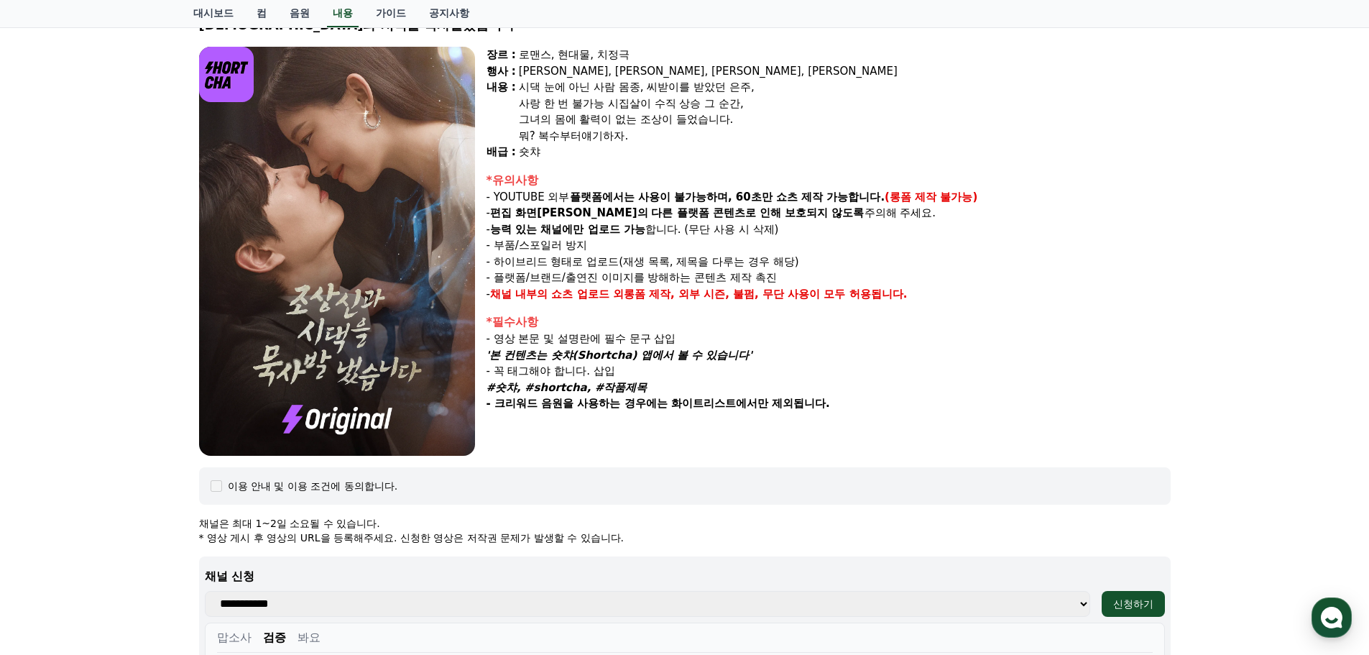
scroll to position [0, 0]
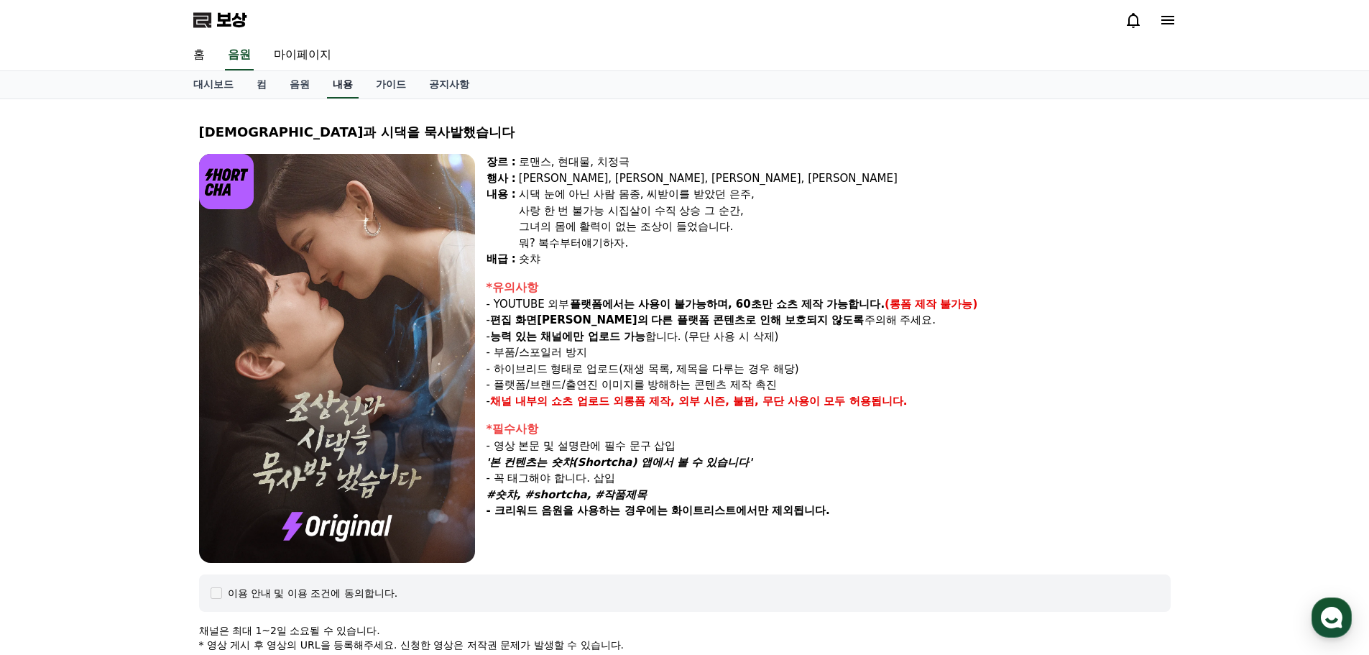
click at [342, 86] on font "내용" at bounding box center [343, 84] width 20 height 12
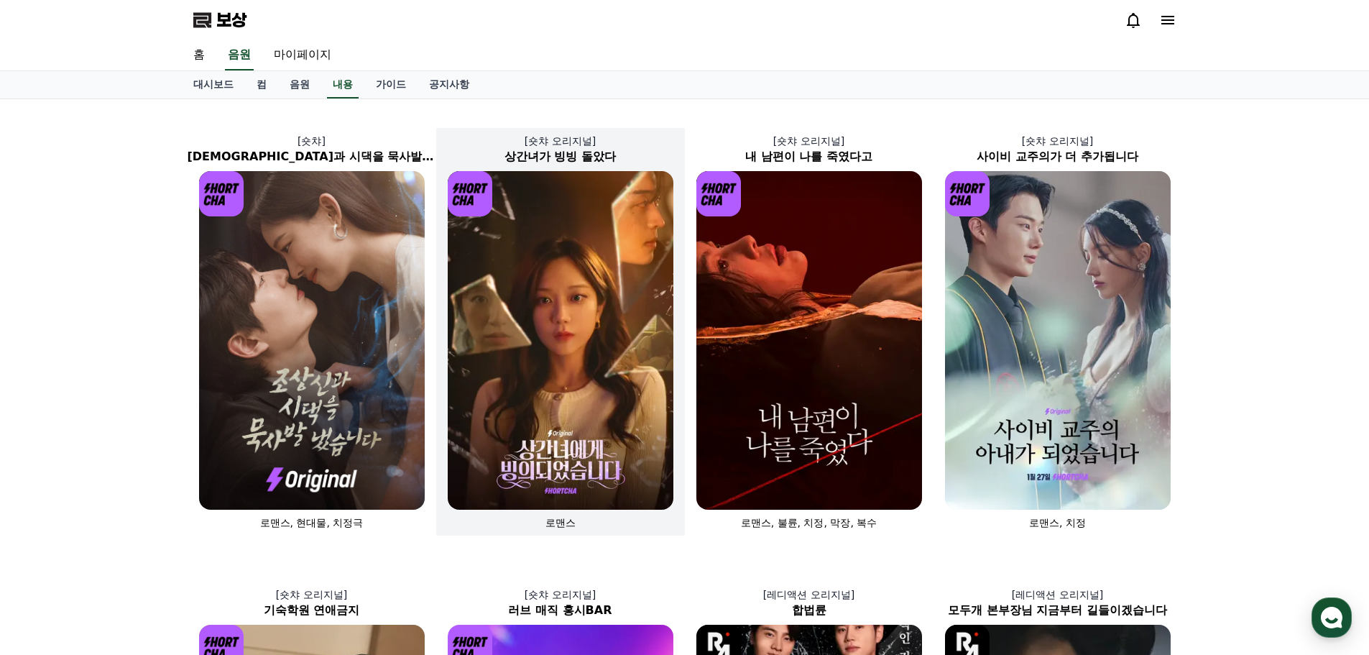
click at [580, 304] on img at bounding box center [561, 340] width 226 height 339
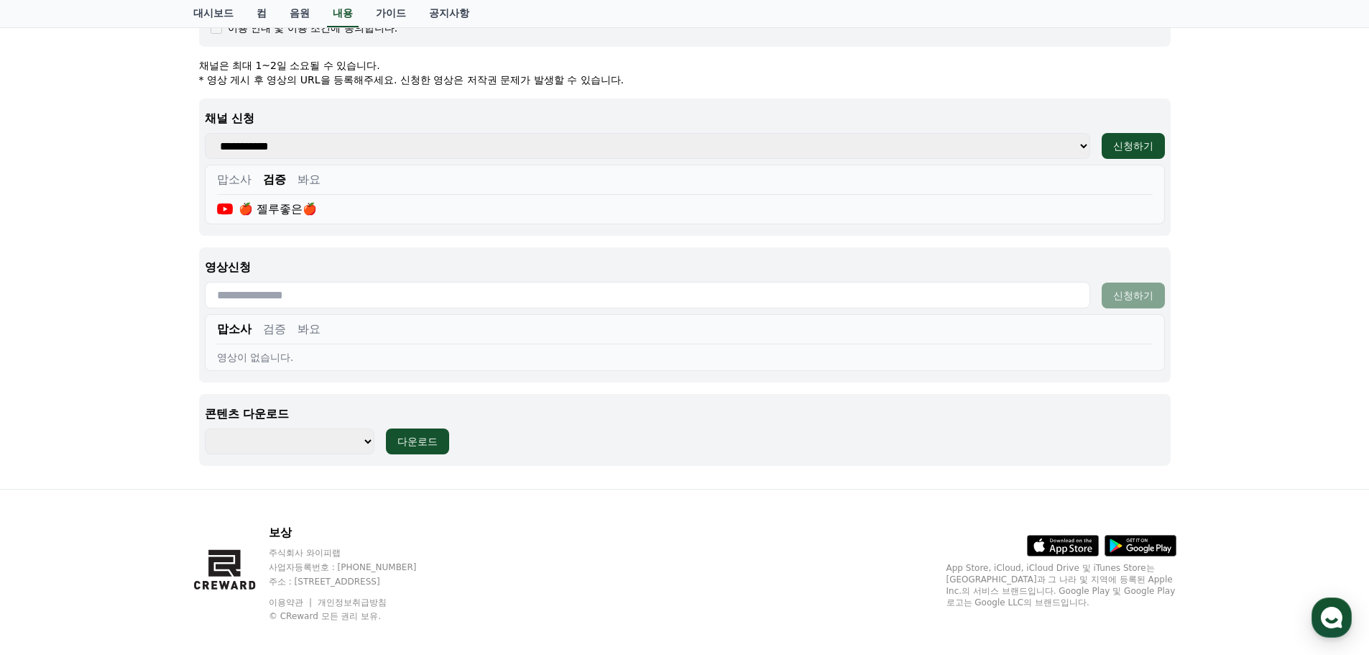
scroll to position [562, 0]
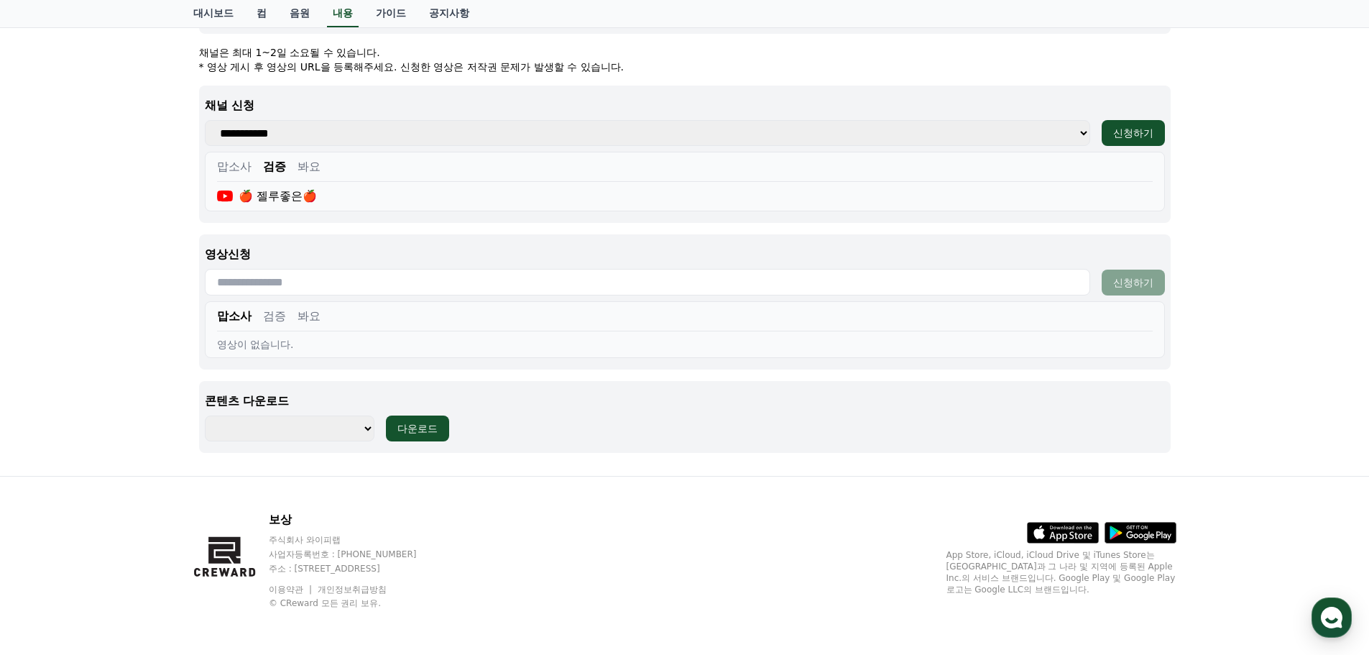
click at [324, 431] on select "**********" at bounding box center [290, 428] width 170 height 26
select select "**********"
click at [205, 415] on select "**********" at bounding box center [290, 428] width 170 height 26
click at [390, 431] on font "다운로드" at bounding box center [387, 429] width 40 height 12
